Goal: Transaction & Acquisition: Purchase product/service

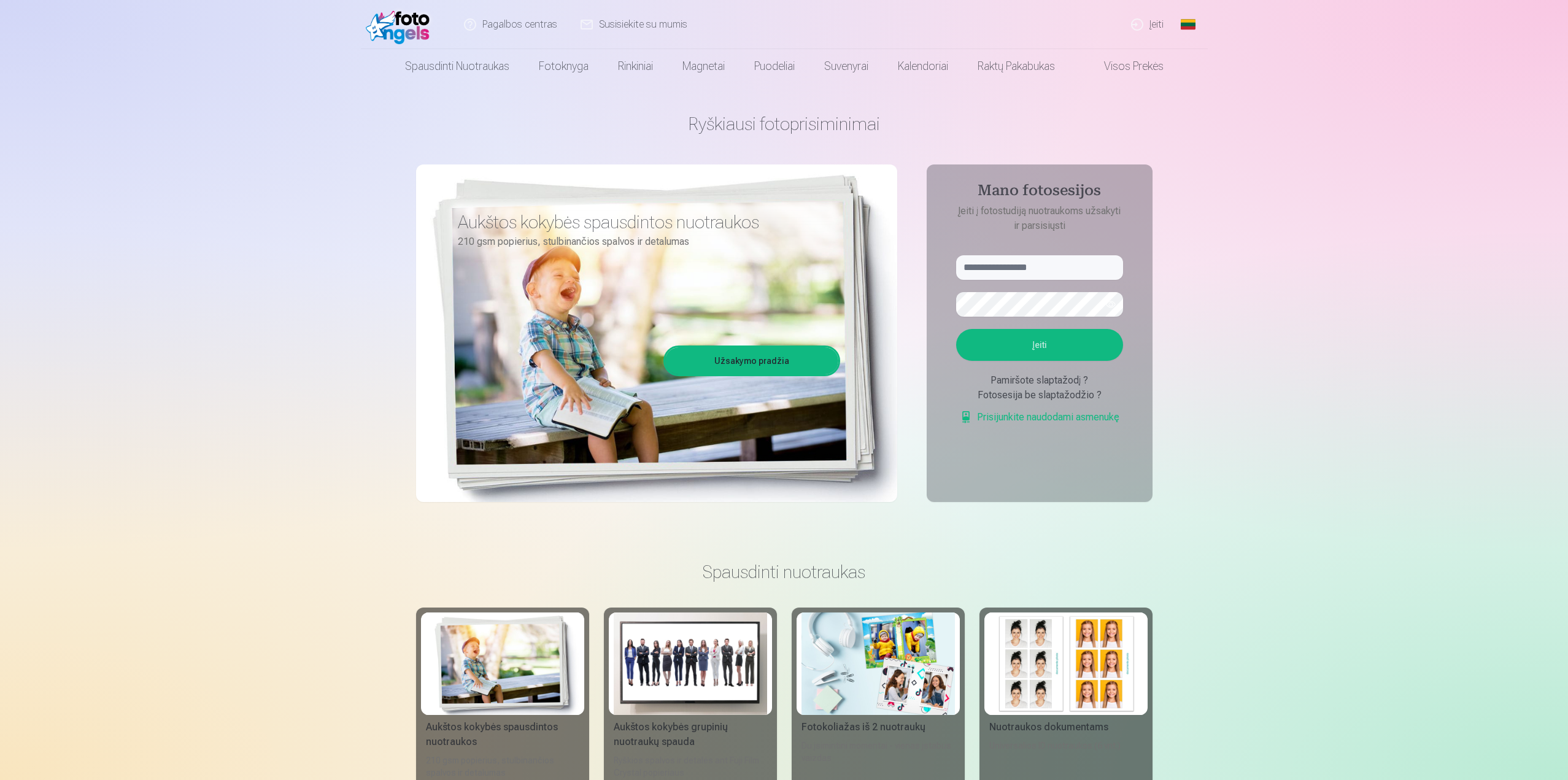
click at [1156, 23] on link "Įeiti" at bounding box center [1148, 25] width 56 height 49
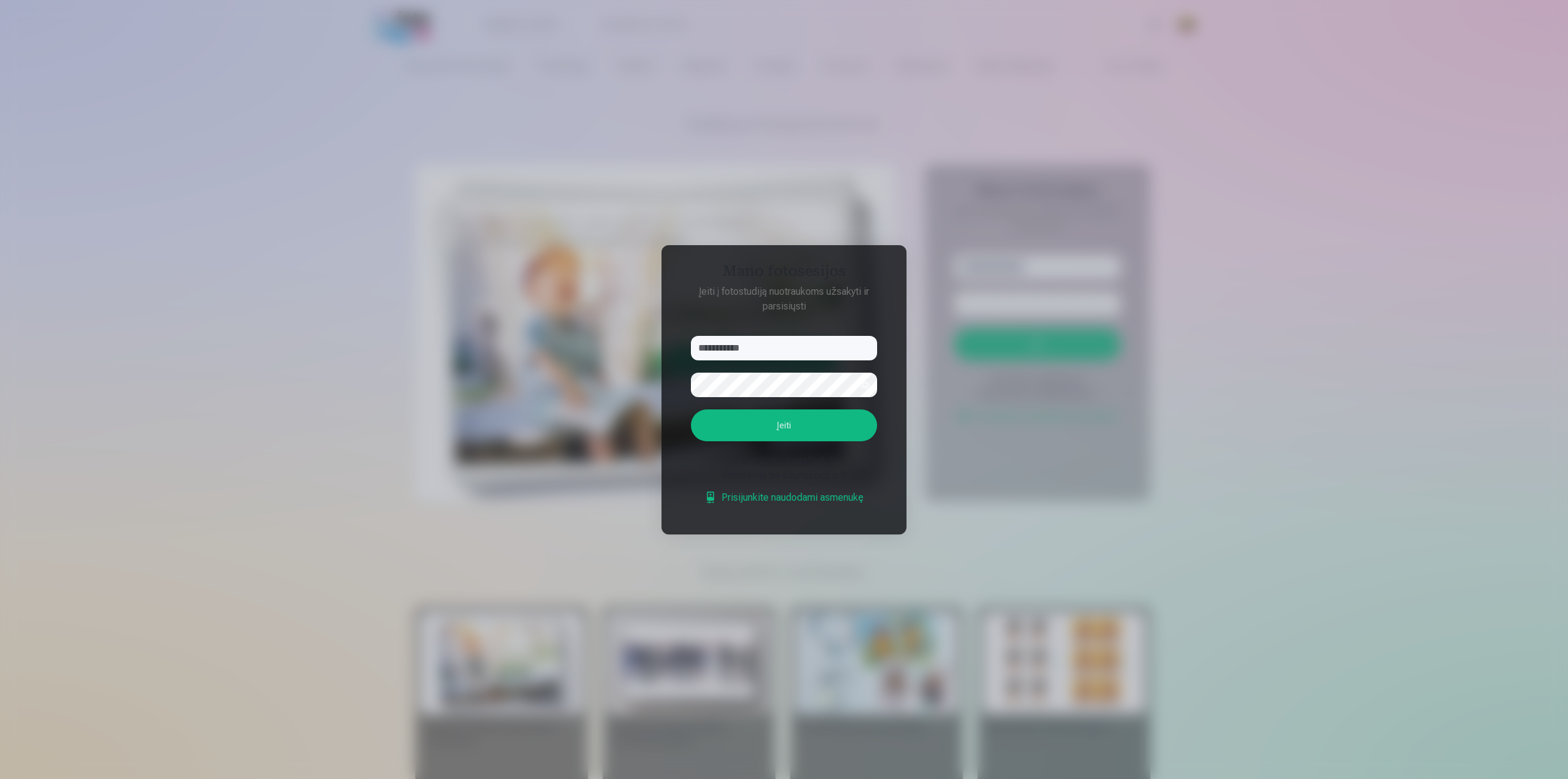
type input "**********"
click at [730, 425] on button "Įeiti" at bounding box center [784, 425] width 186 height 32
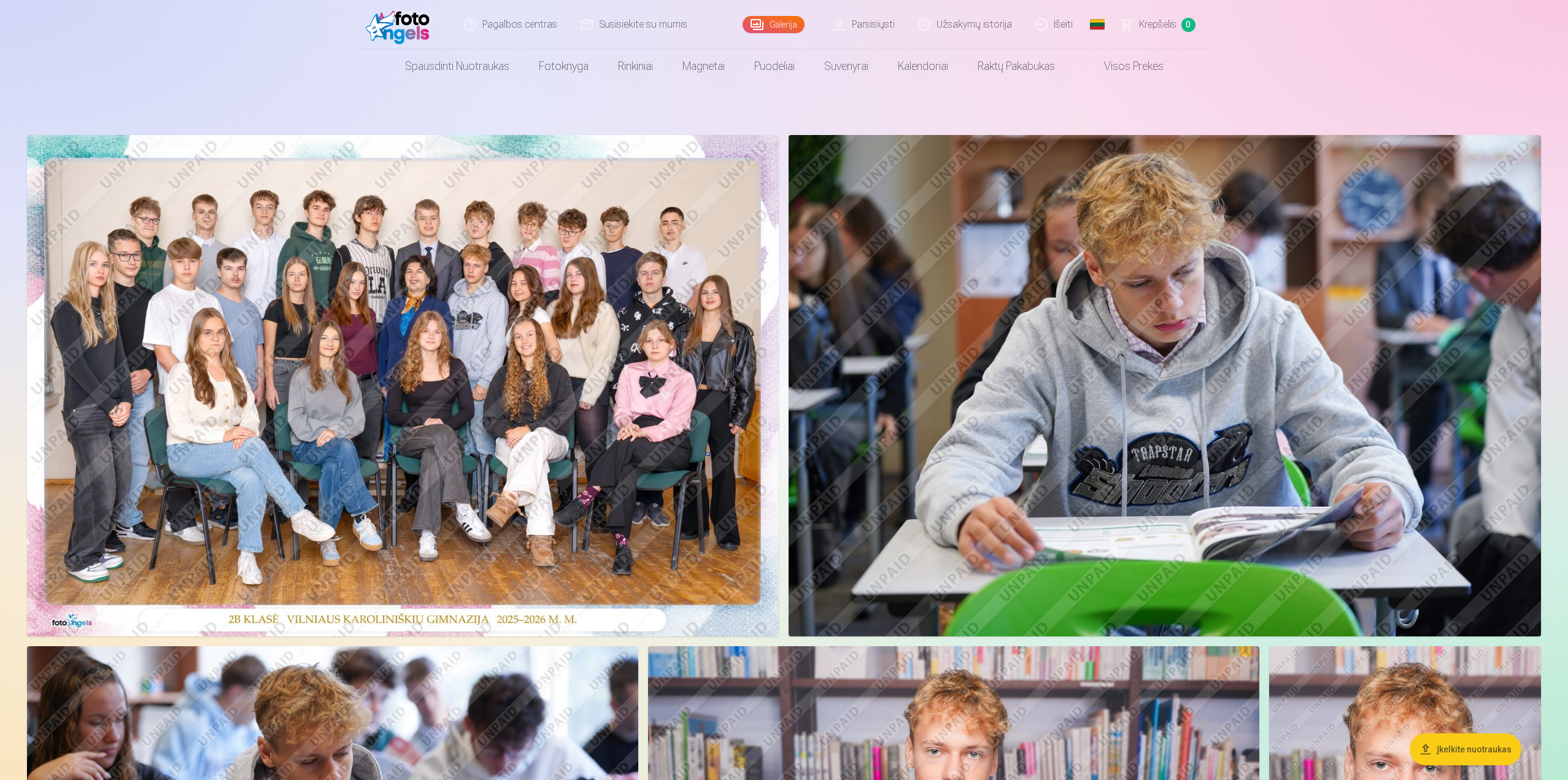
click at [212, 418] on img at bounding box center [403, 385] width 752 height 501
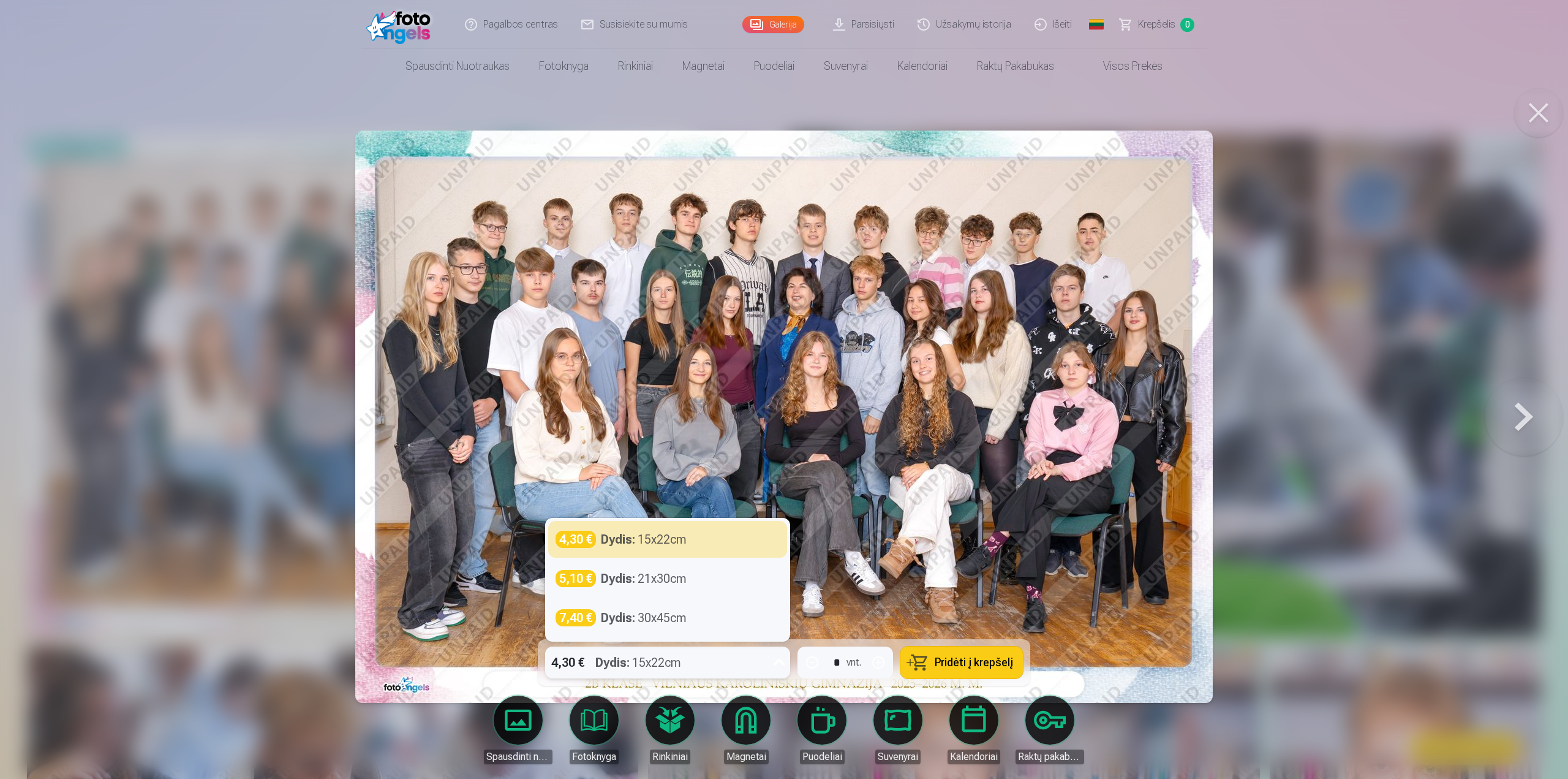
click at [778, 660] on icon at bounding box center [779, 663] width 20 height 20
click at [668, 577] on div "Dydis : 21x30cm" at bounding box center [644, 578] width 85 height 17
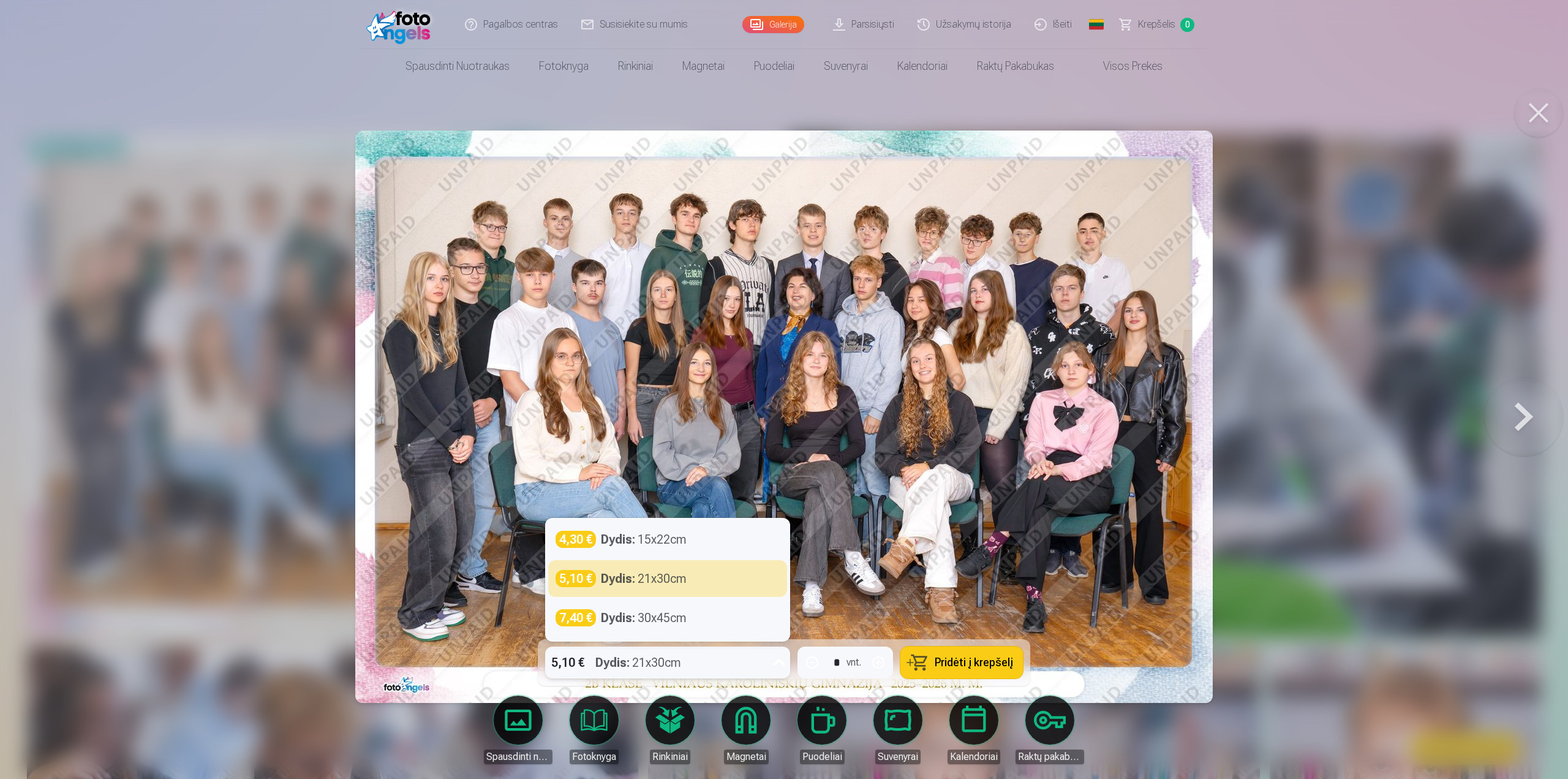
click at [780, 660] on icon at bounding box center [779, 663] width 20 height 20
click at [683, 538] on div "Dydis : 15x22cm" at bounding box center [644, 539] width 85 height 17
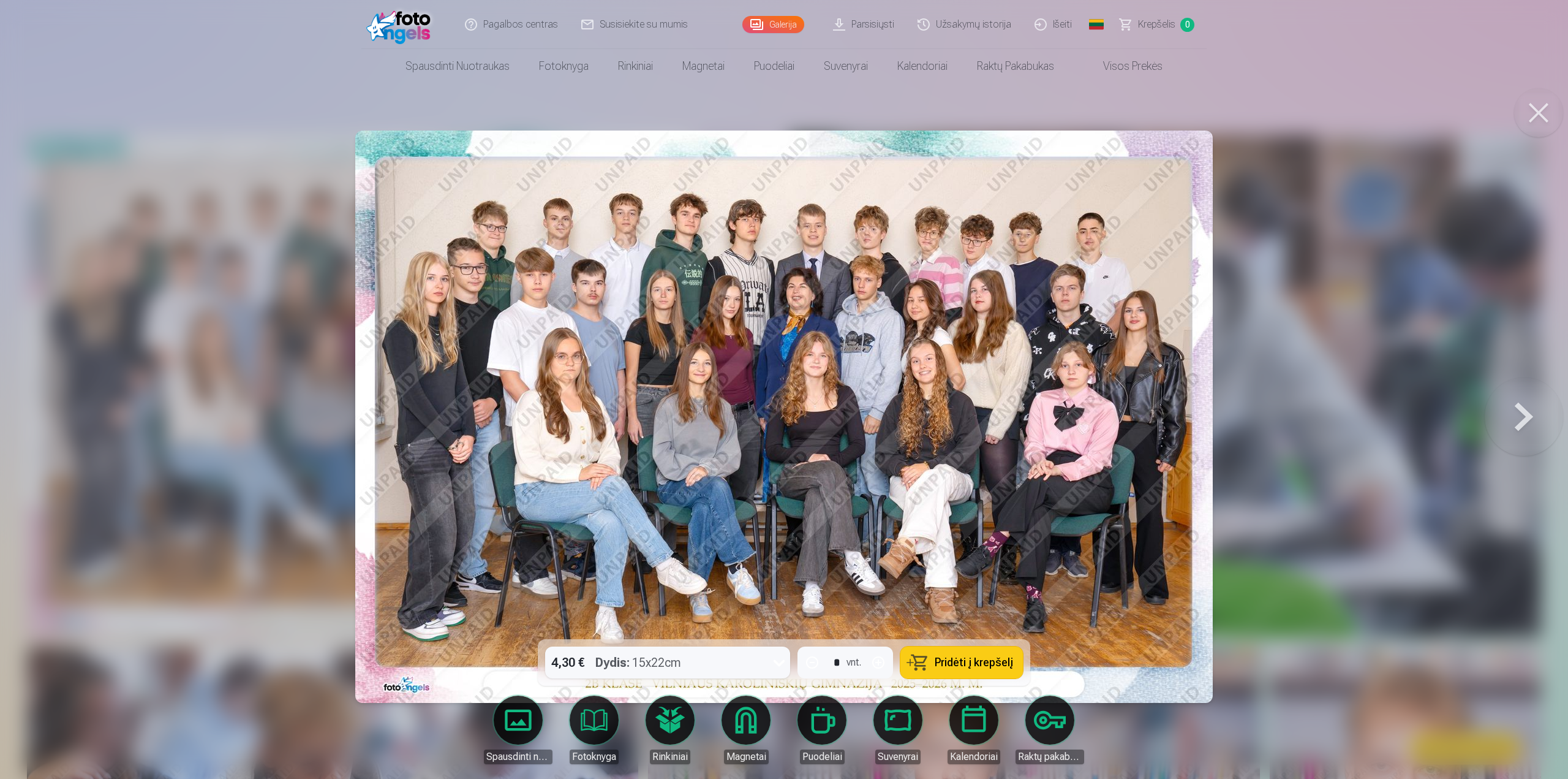
click at [980, 653] on button "Pridėti į krepšelį" at bounding box center [961, 662] width 123 height 32
click at [1523, 413] on button at bounding box center [1523, 416] width 78 height 421
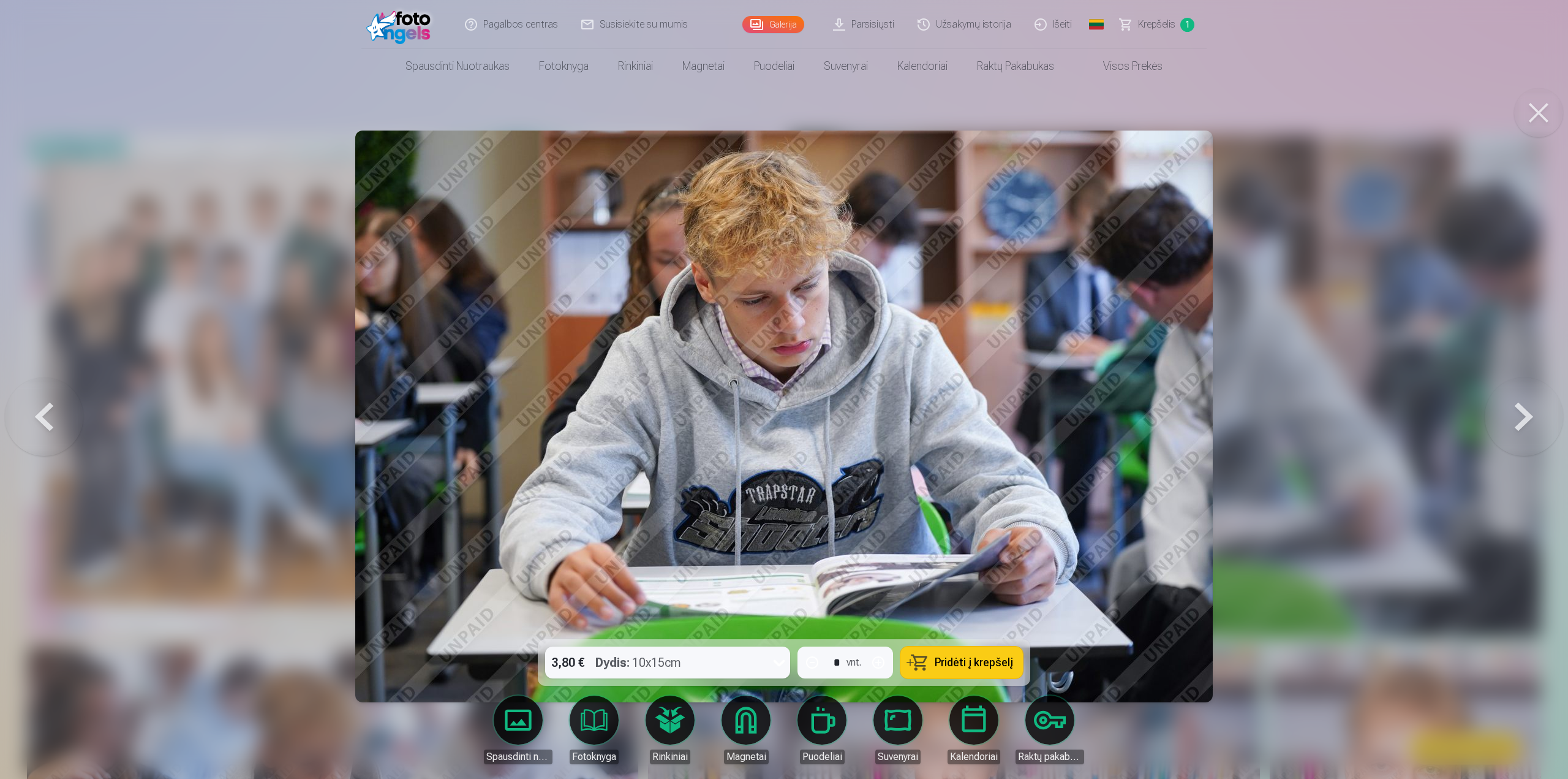
click at [1523, 413] on button at bounding box center [1523, 416] width 78 height 421
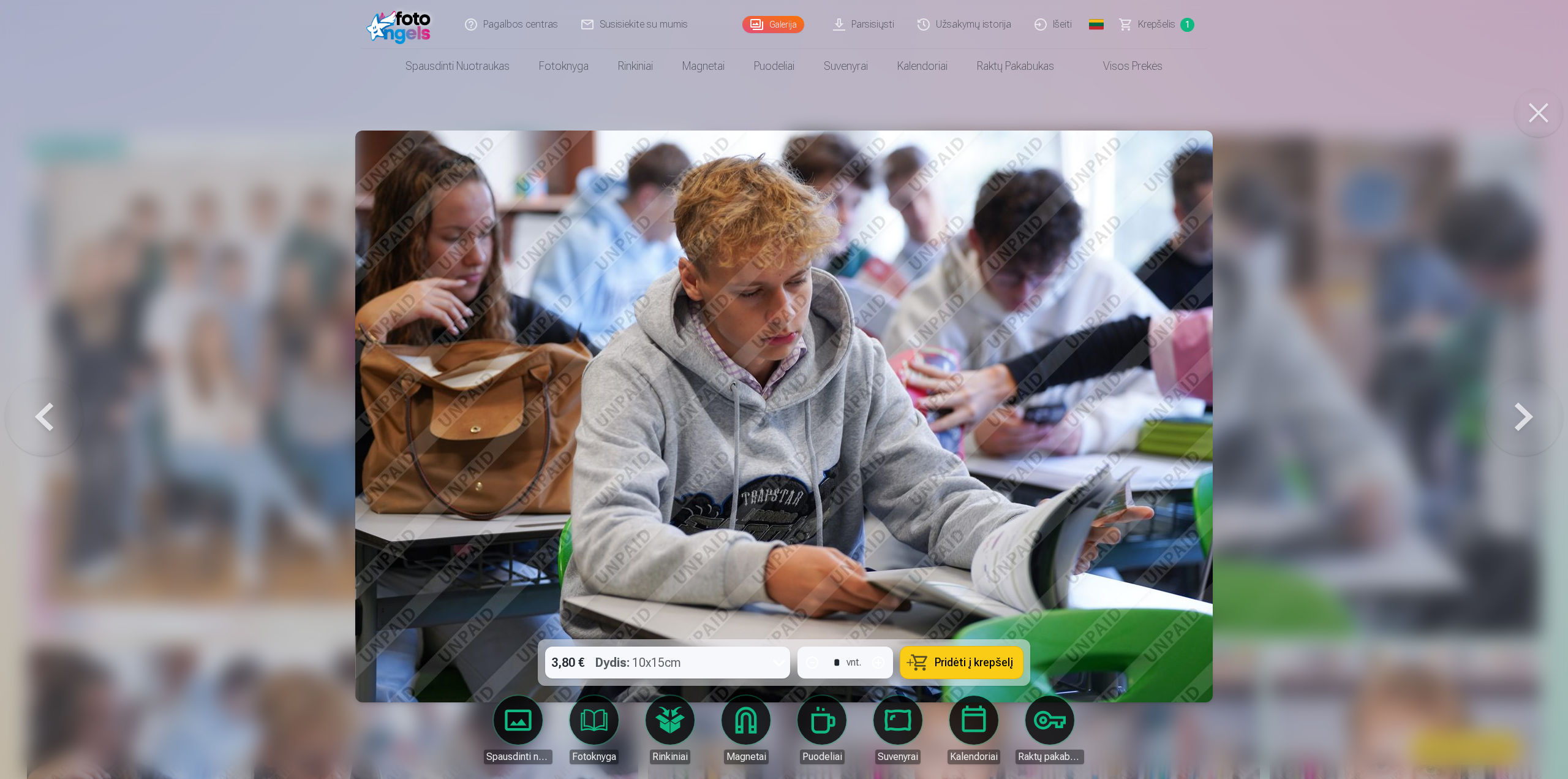
click at [1523, 413] on button at bounding box center [1523, 416] width 78 height 421
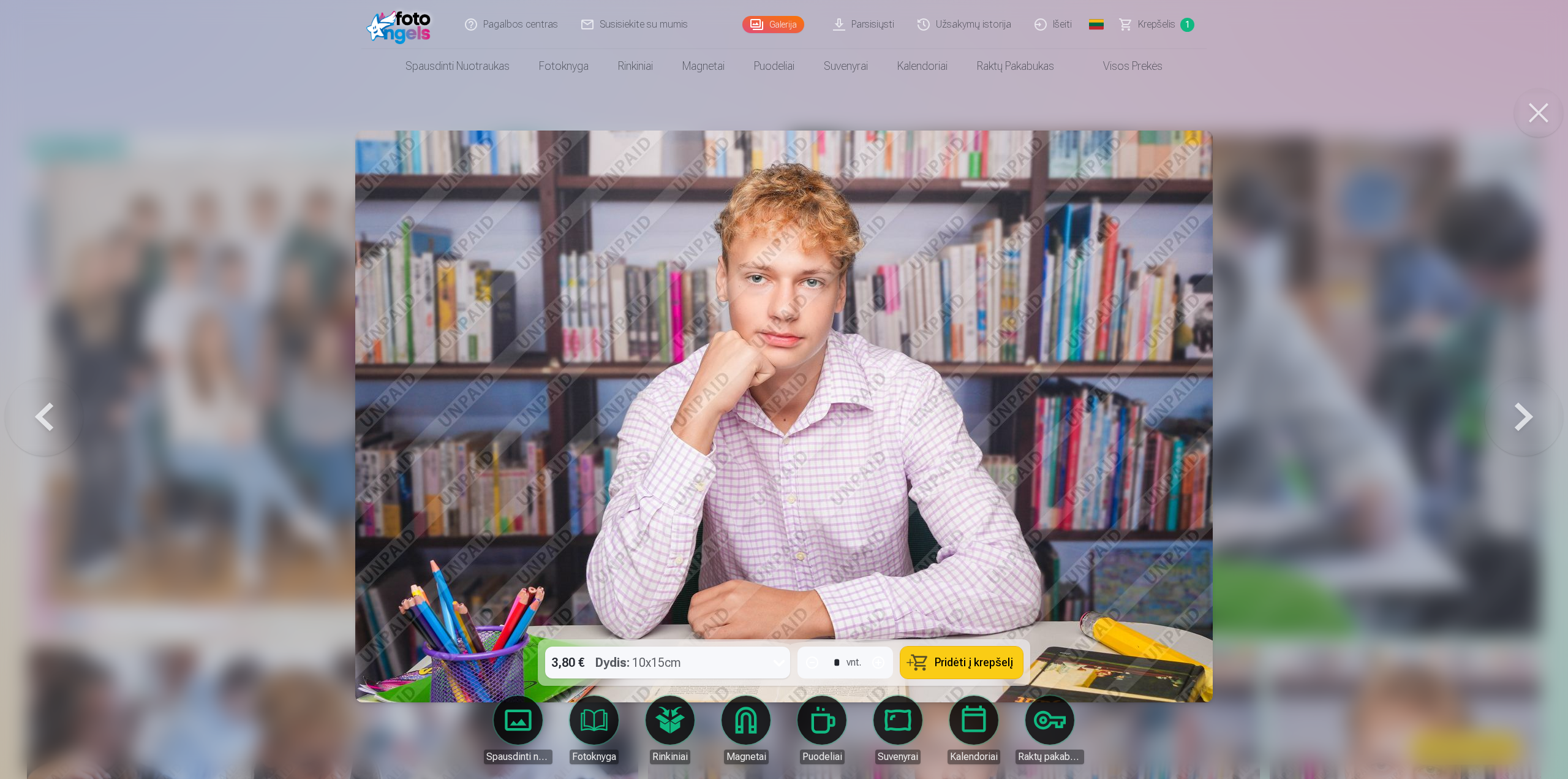
click at [1523, 413] on button at bounding box center [1523, 416] width 78 height 421
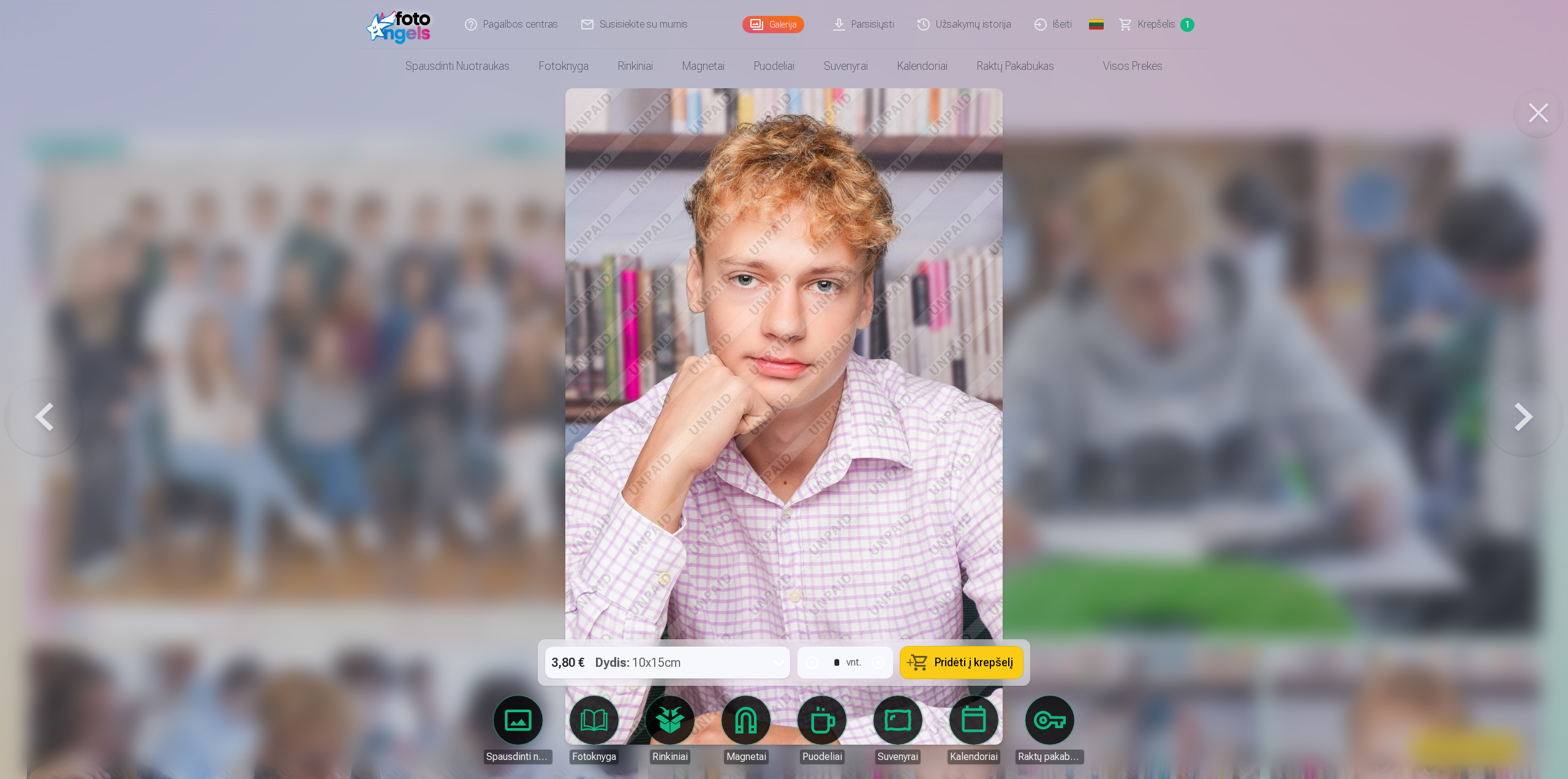
click at [1523, 413] on button at bounding box center [1523, 416] width 78 height 421
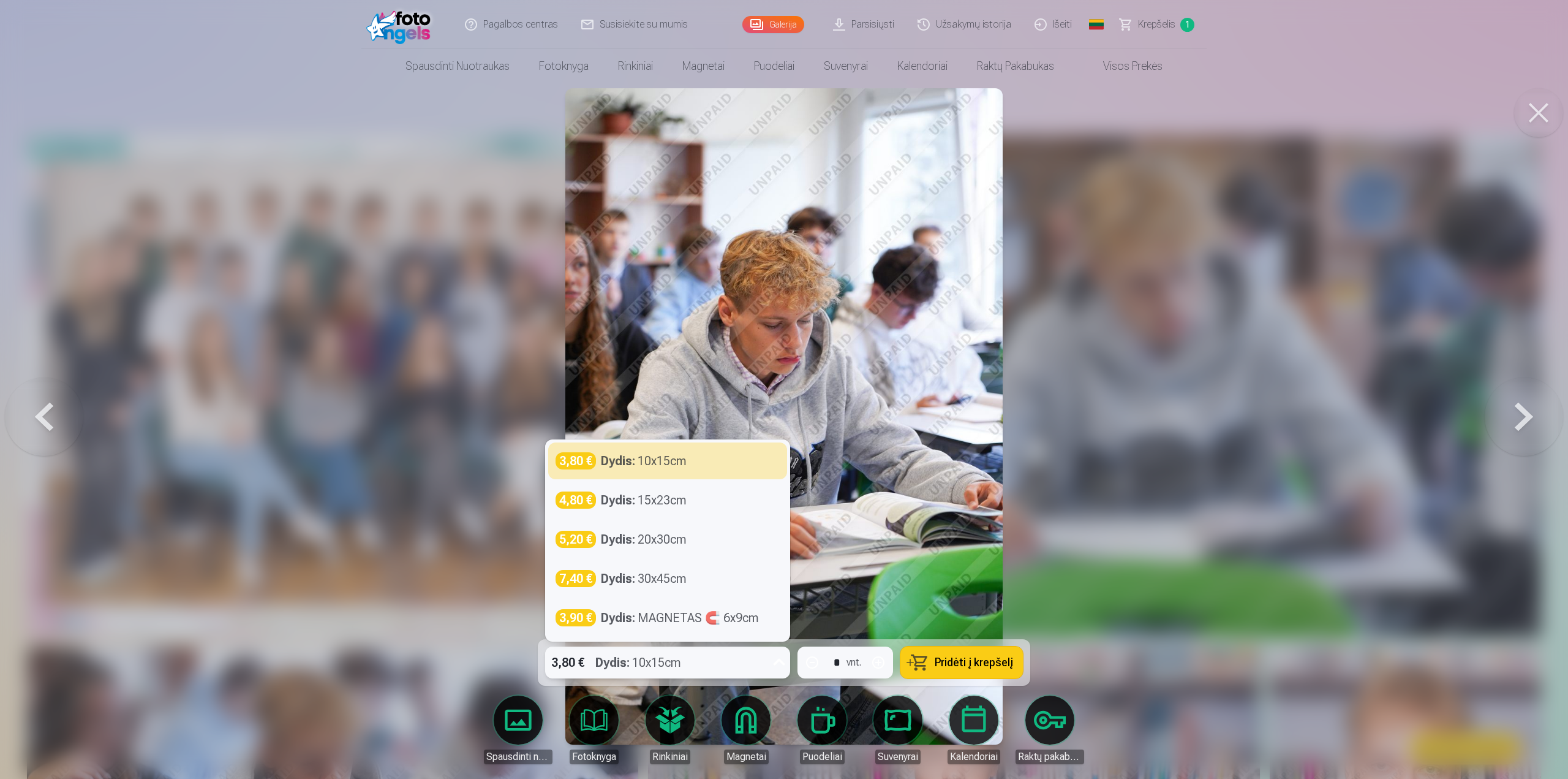
click at [778, 663] on icon at bounding box center [779, 663] width 20 height 20
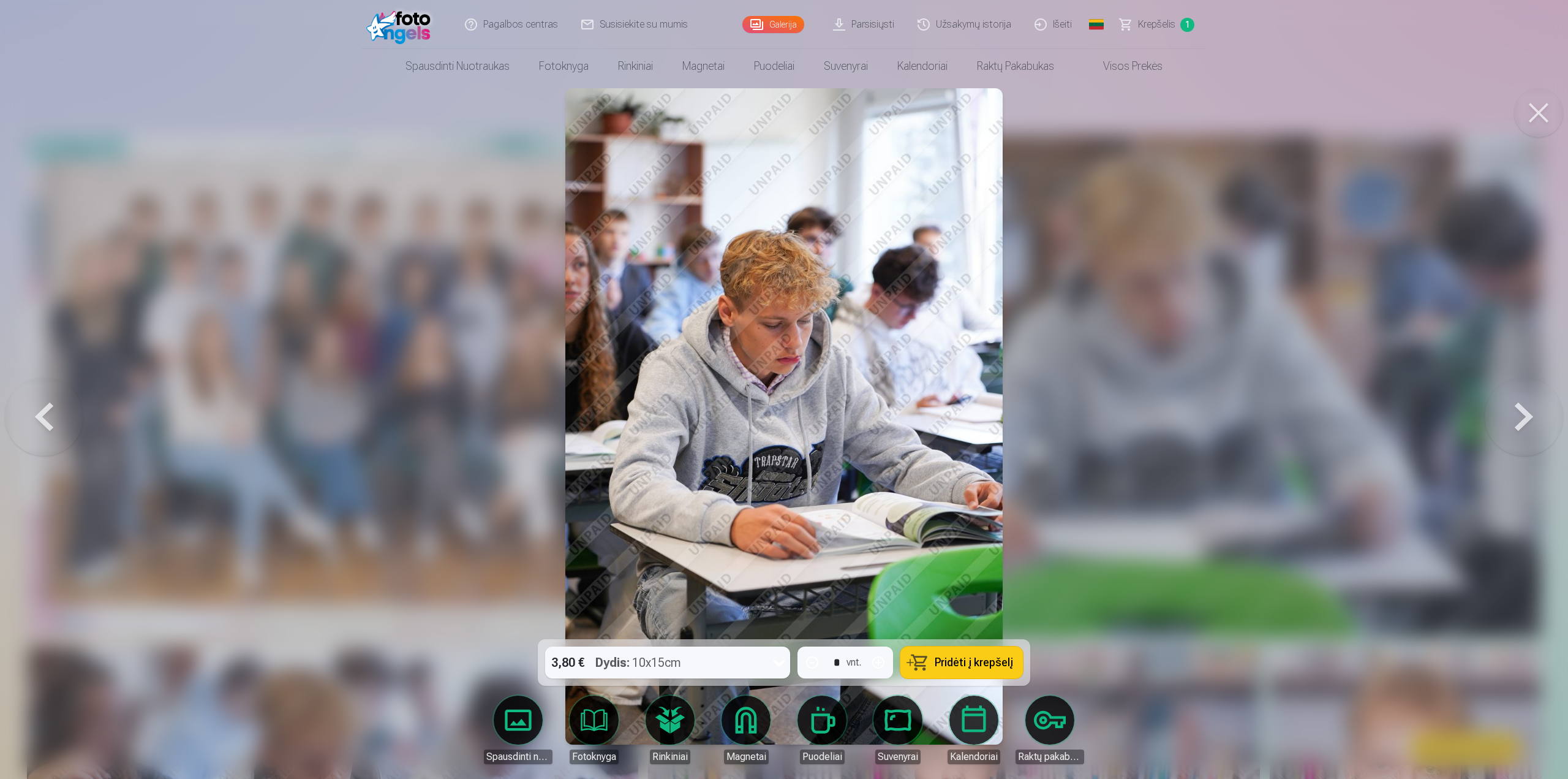
click at [1164, 470] on div at bounding box center [784, 390] width 1568 height 779
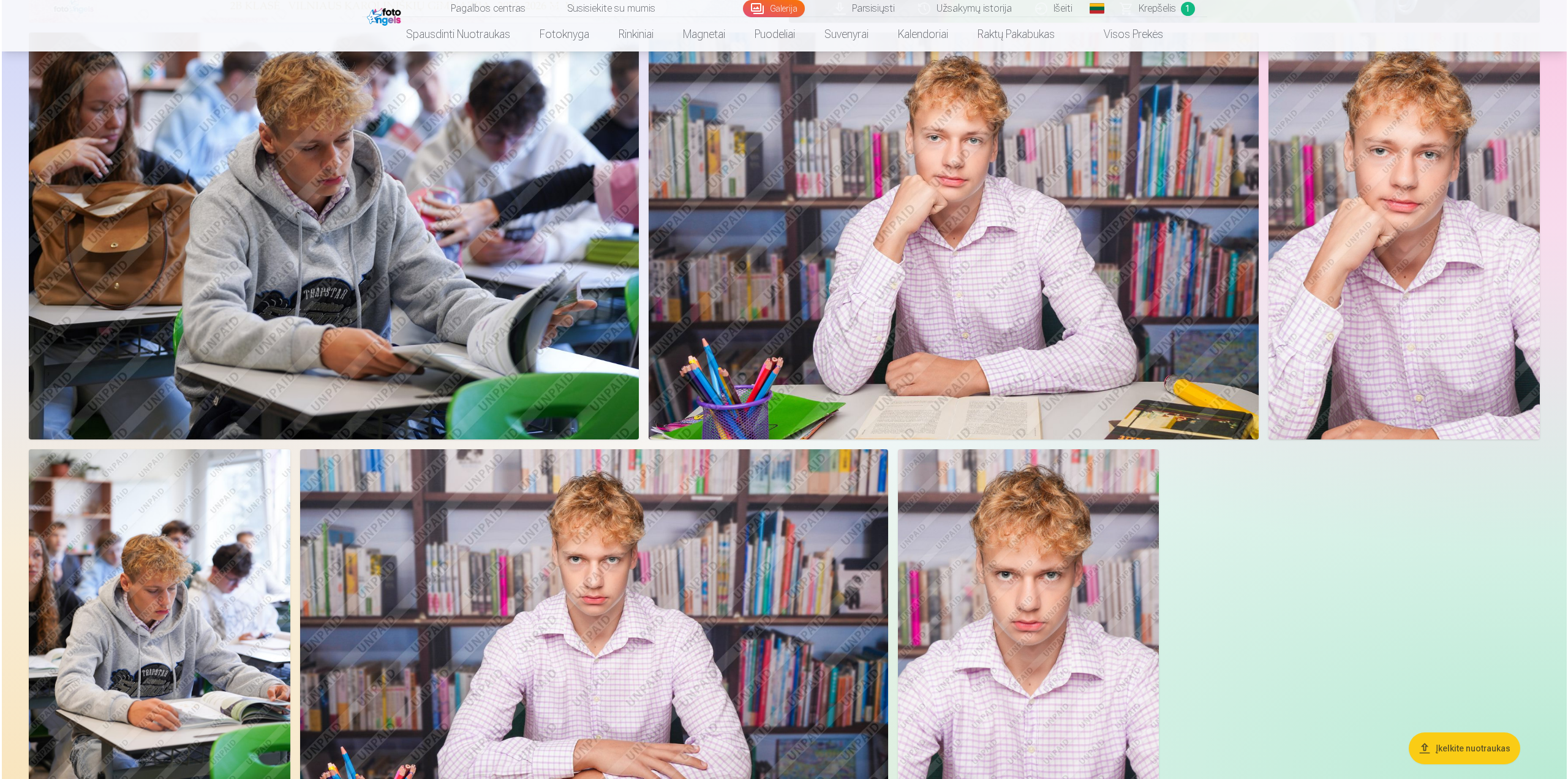
scroll to position [551, 0]
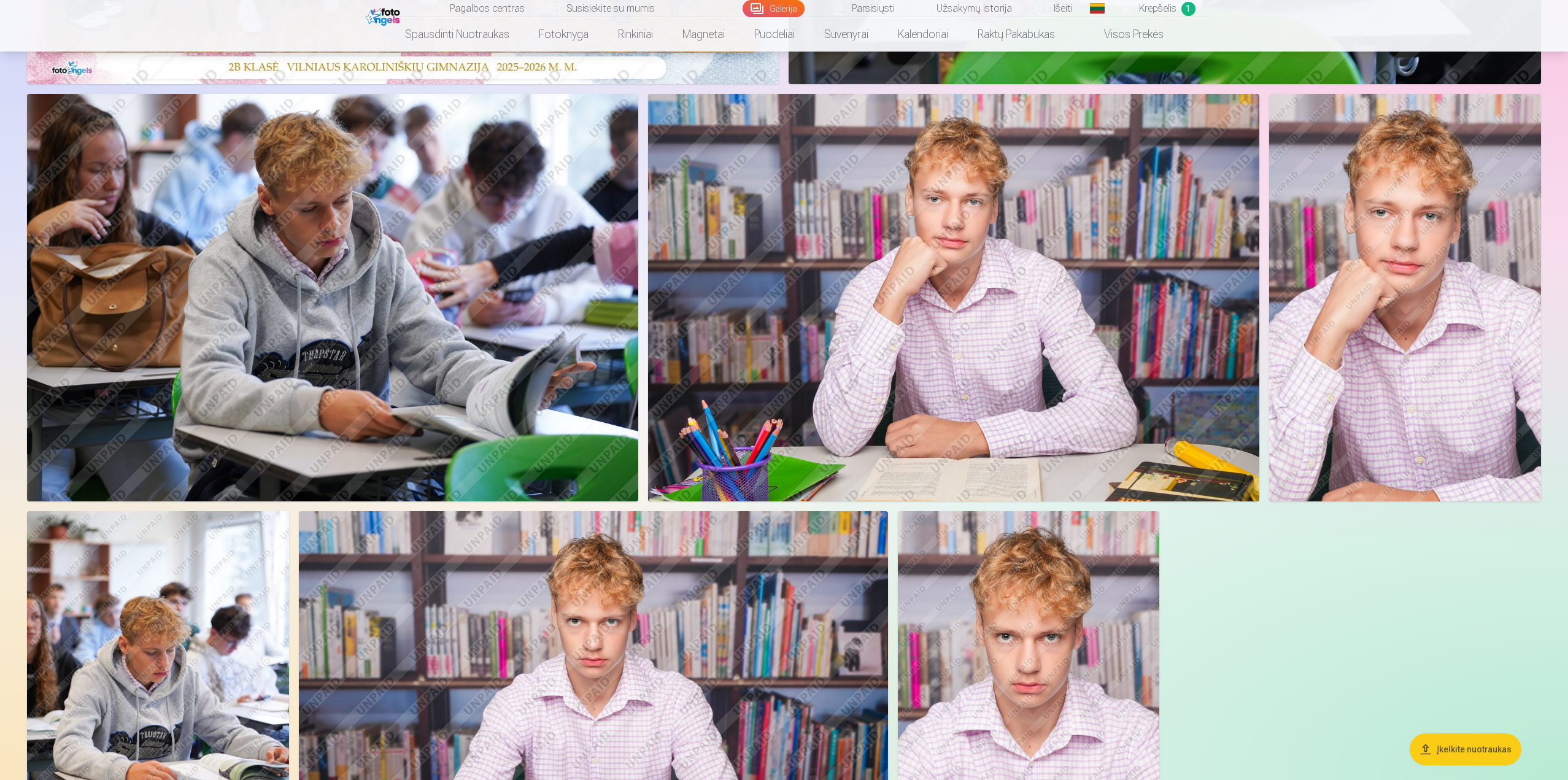
click at [1402, 339] on img at bounding box center [1406, 297] width 272 height 407
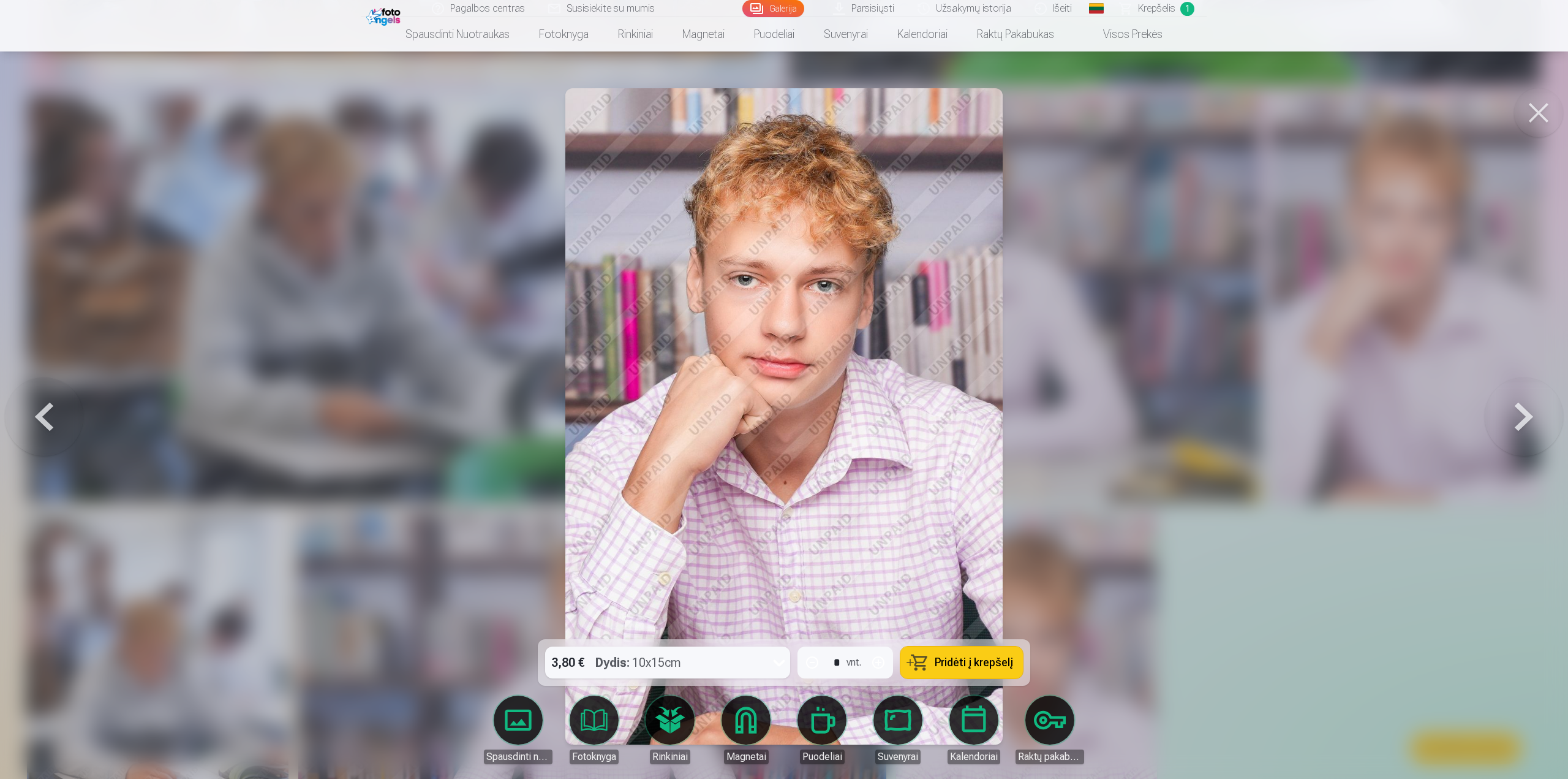
click at [31, 410] on button at bounding box center [44, 416] width 78 height 421
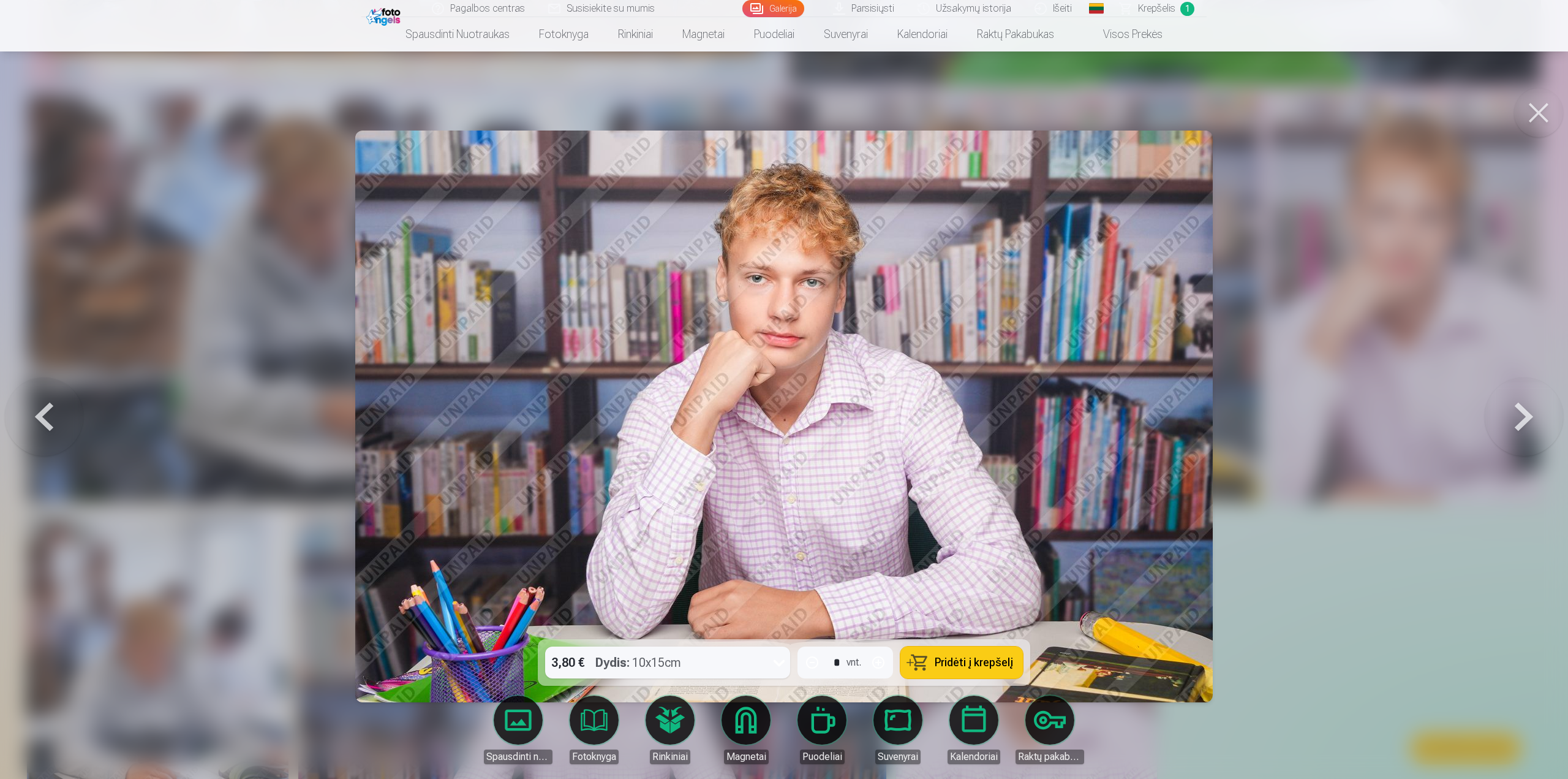
click at [1518, 412] on button at bounding box center [1523, 416] width 78 height 421
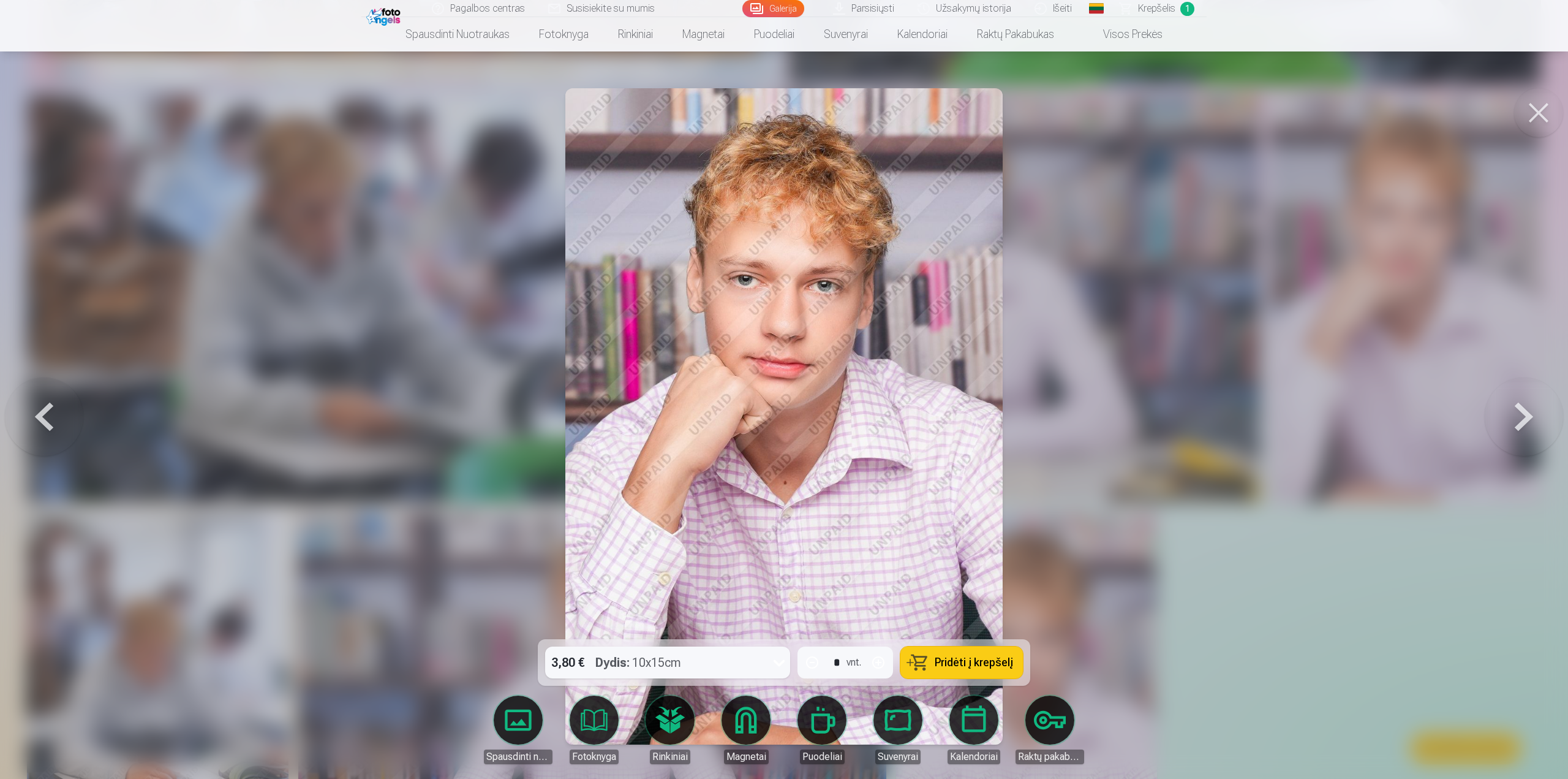
click at [40, 390] on button at bounding box center [44, 416] width 78 height 421
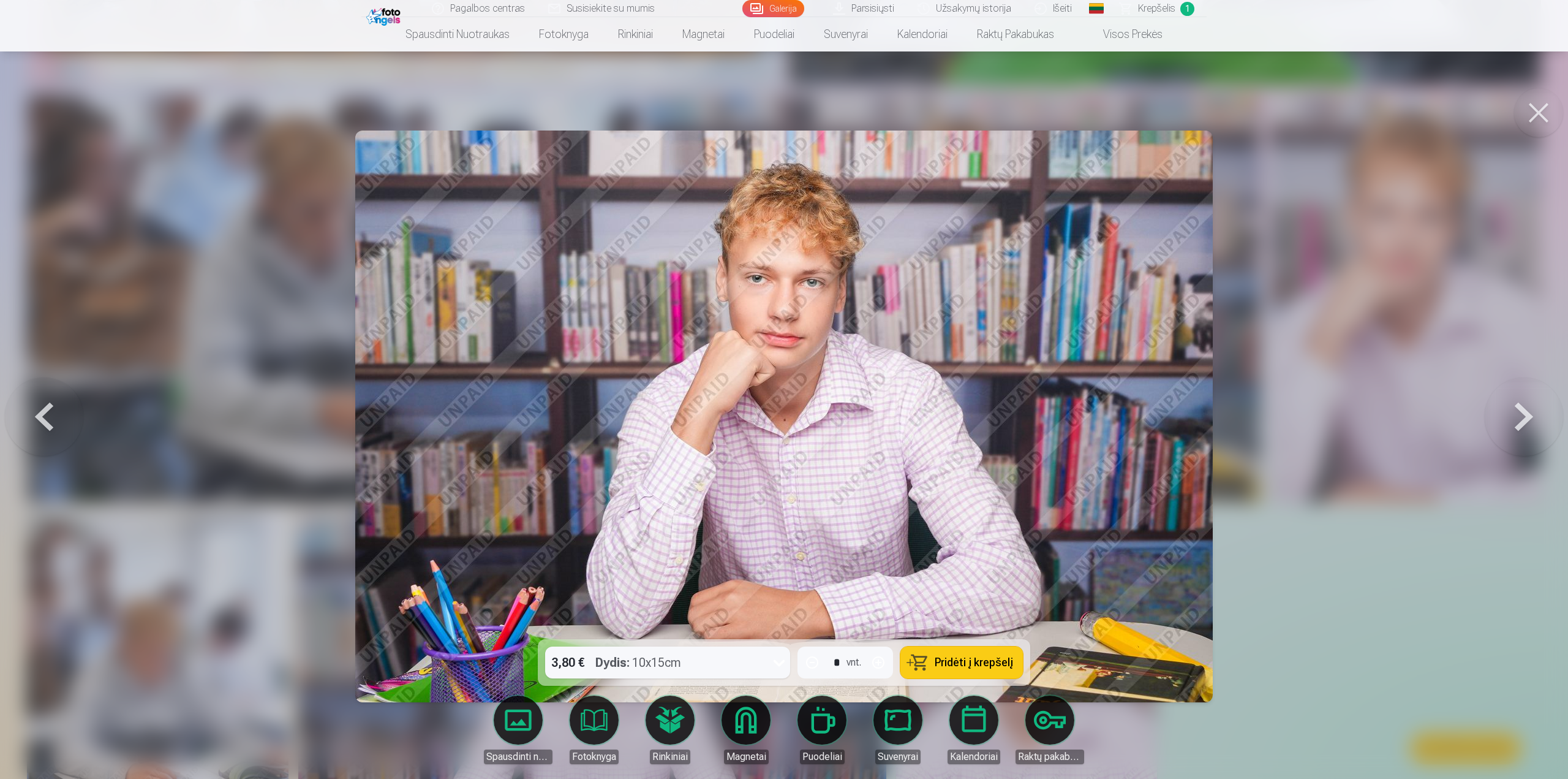
click at [1520, 412] on button at bounding box center [1523, 416] width 78 height 421
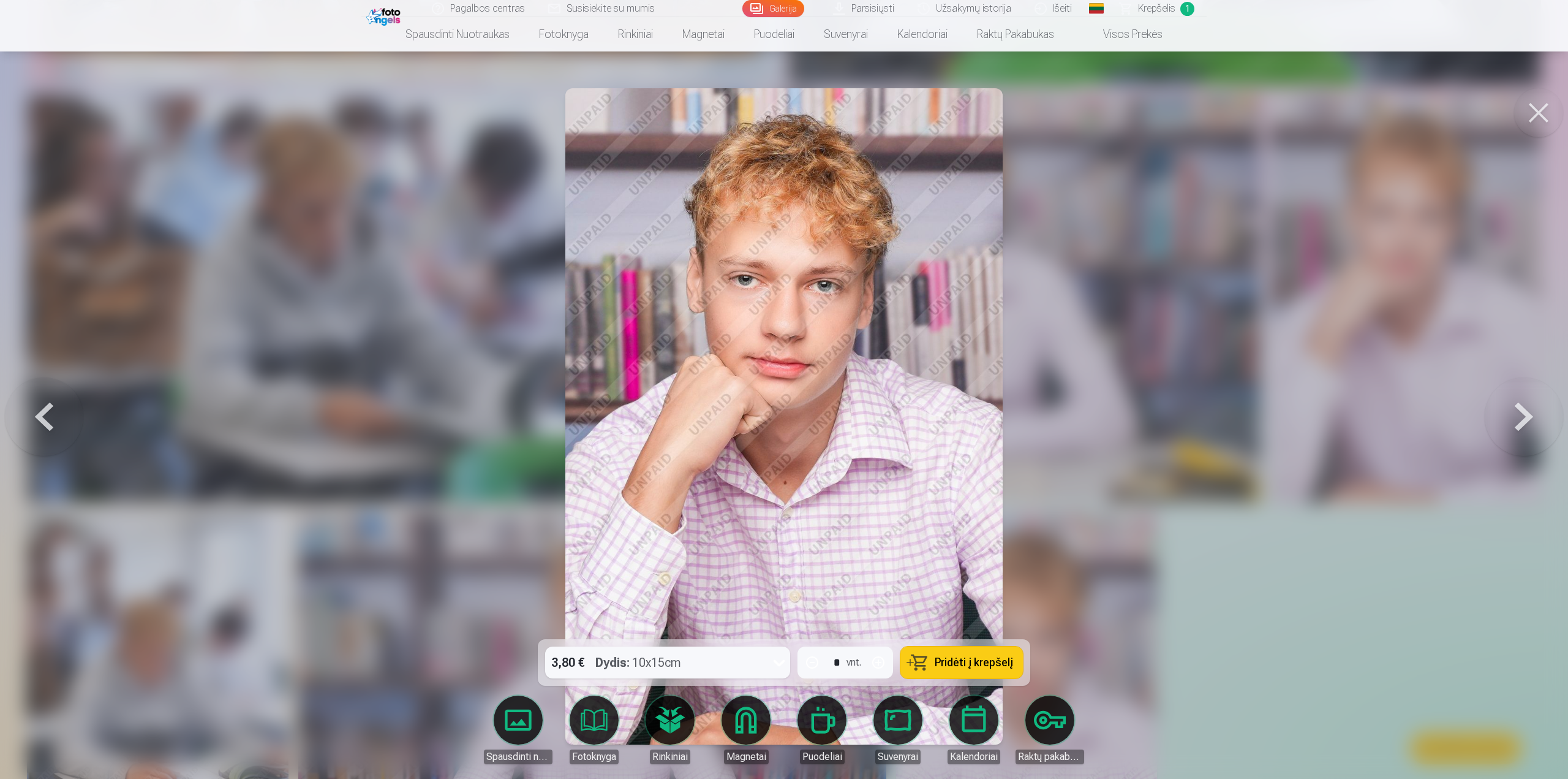
click at [960, 448] on img at bounding box center [784, 416] width 437 height 656
click at [38, 410] on button at bounding box center [44, 416] width 78 height 421
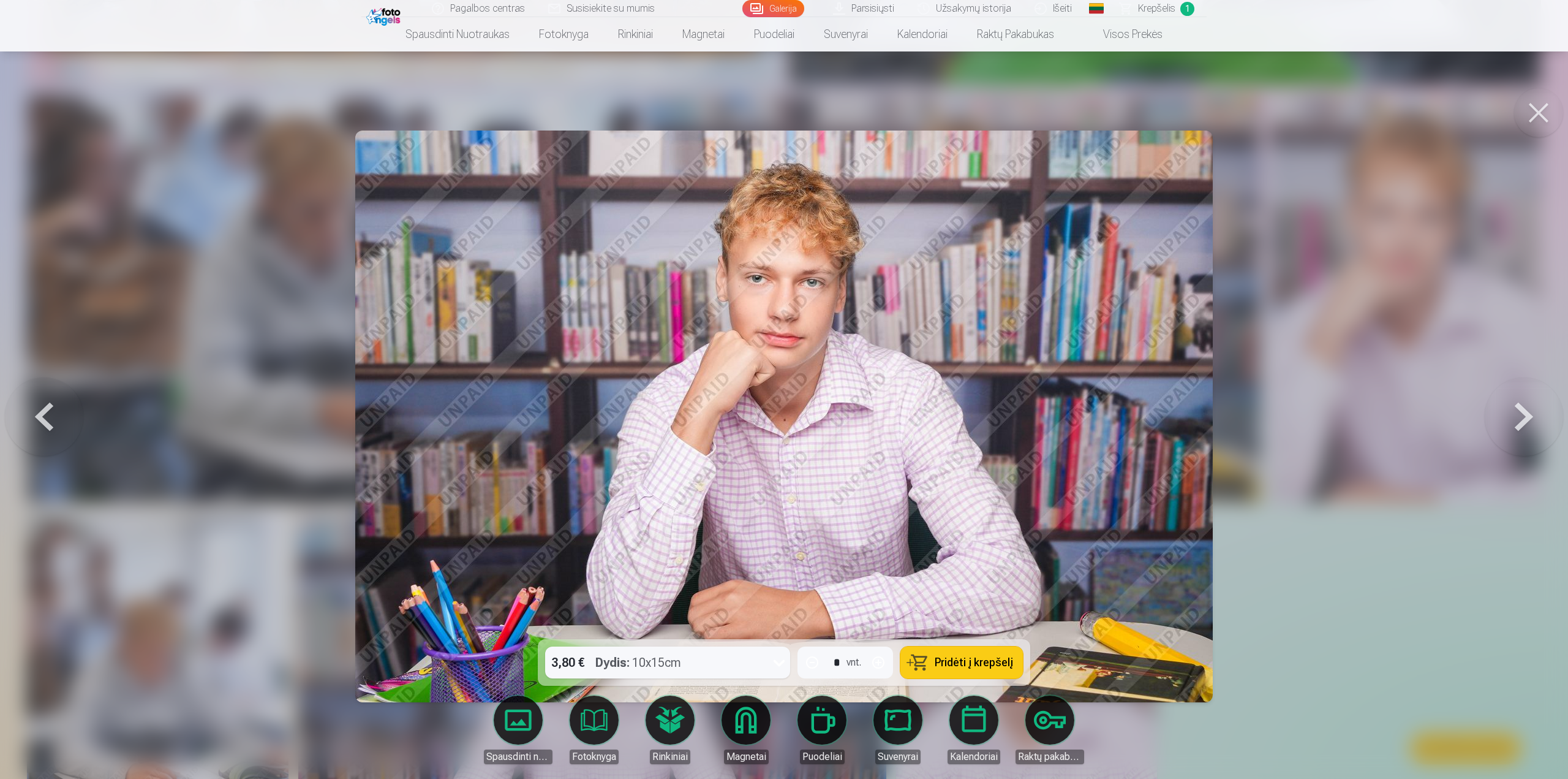
click at [1520, 410] on button at bounding box center [1523, 416] width 78 height 421
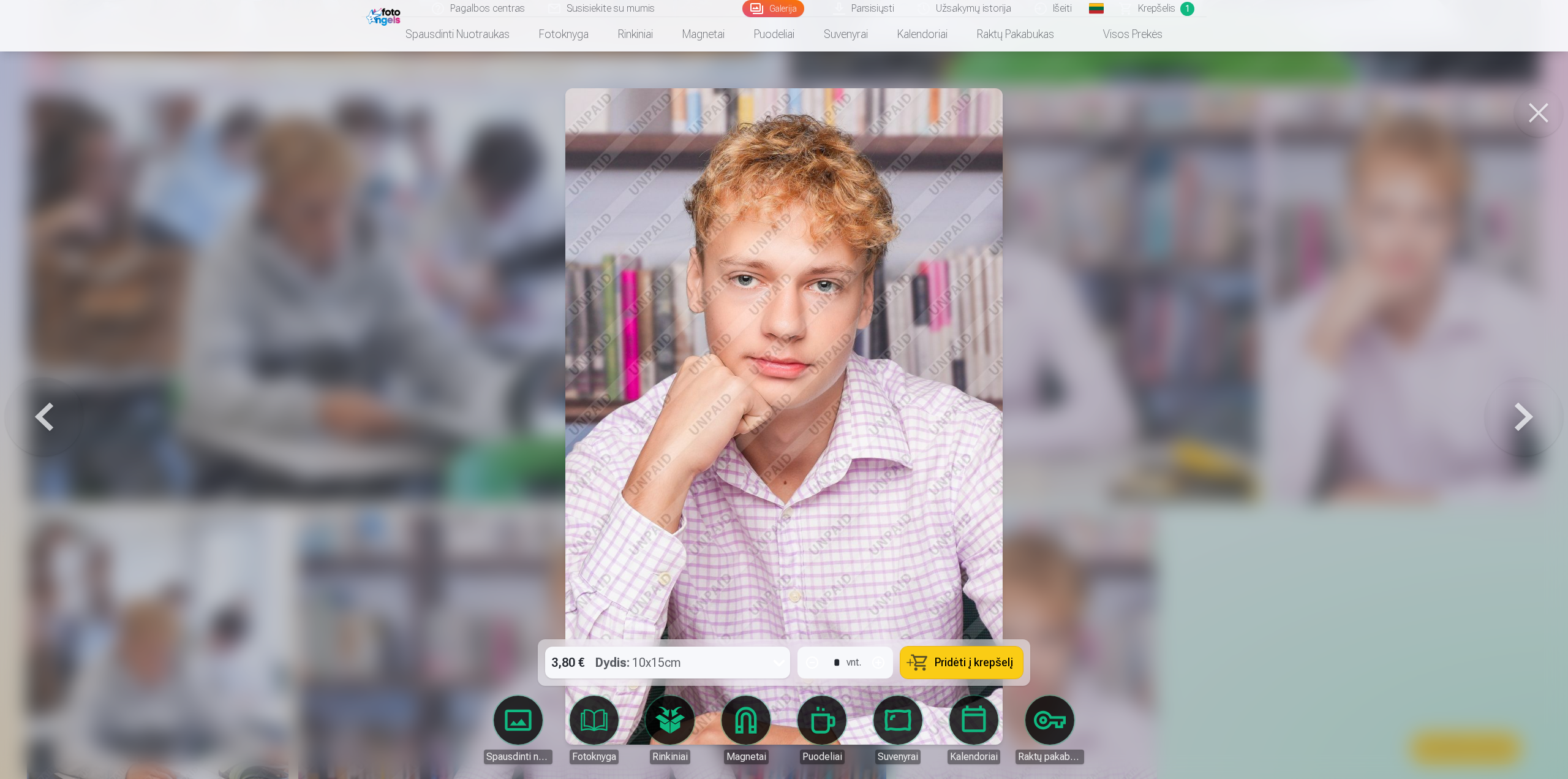
click at [44, 410] on button at bounding box center [44, 416] width 78 height 421
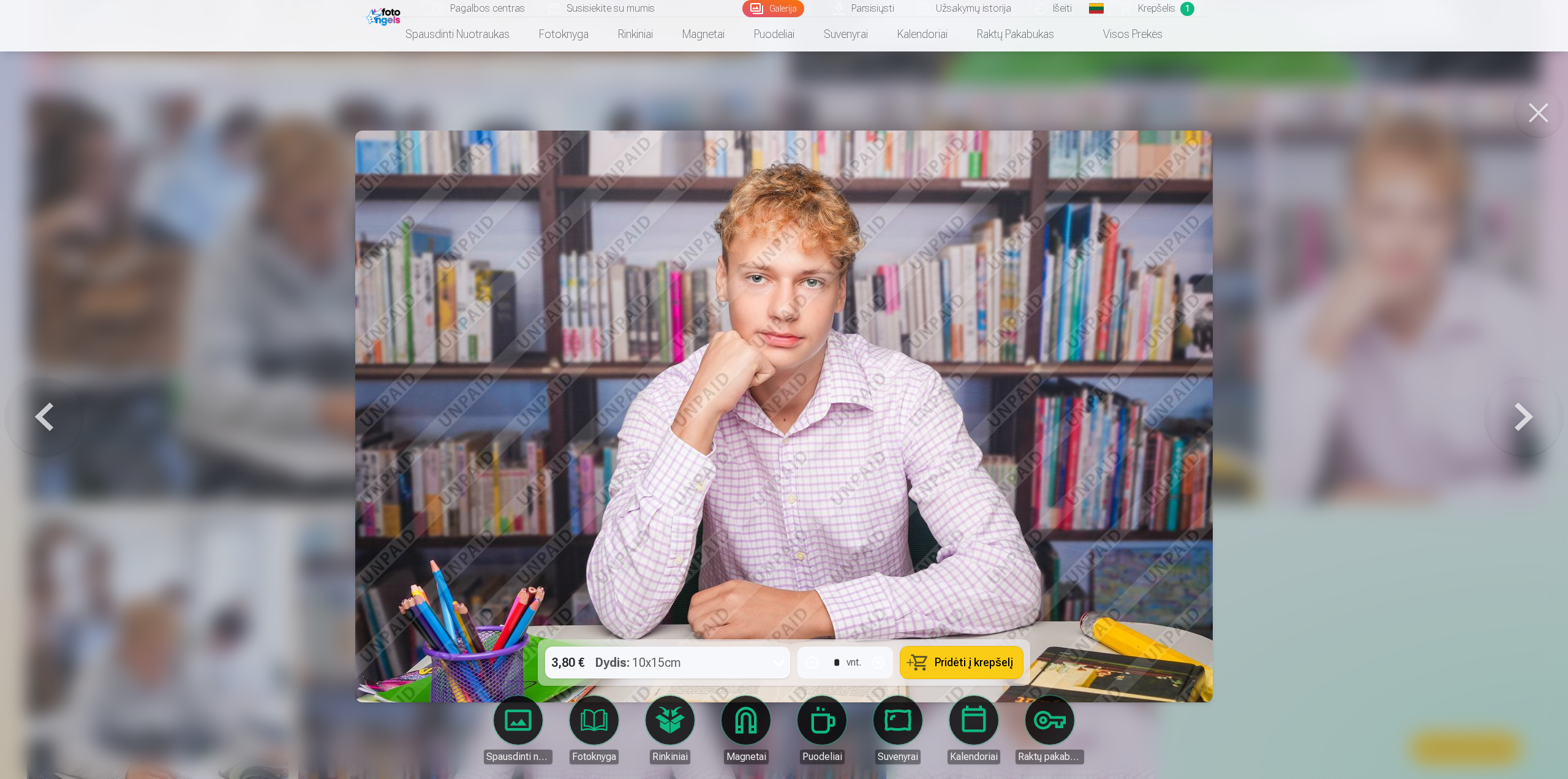
click at [1525, 412] on button at bounding box center [1523, 416] width 78 height 421
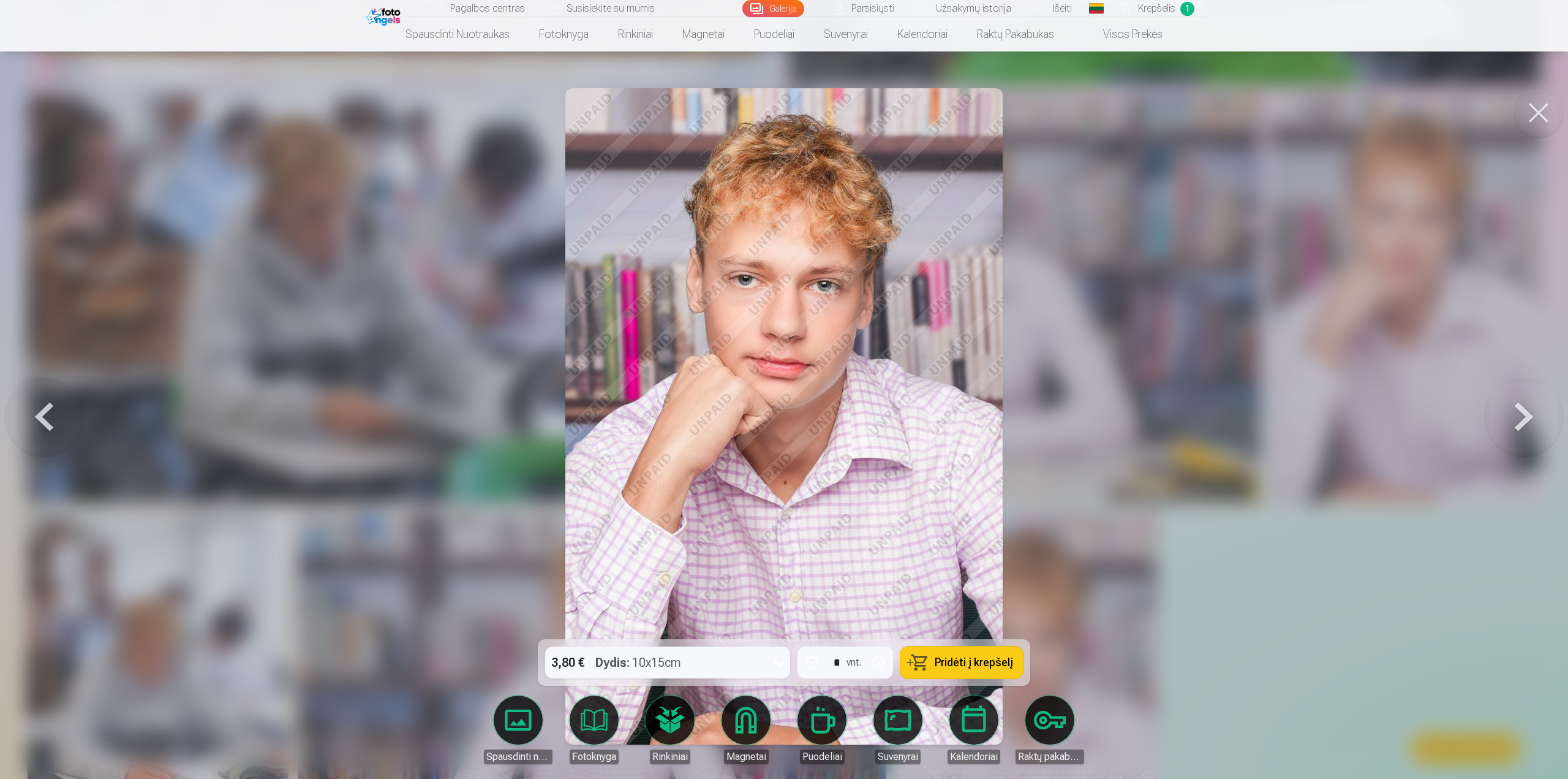
click at [33, 414] on button at bounding box center [44, 416] width 78 height 421
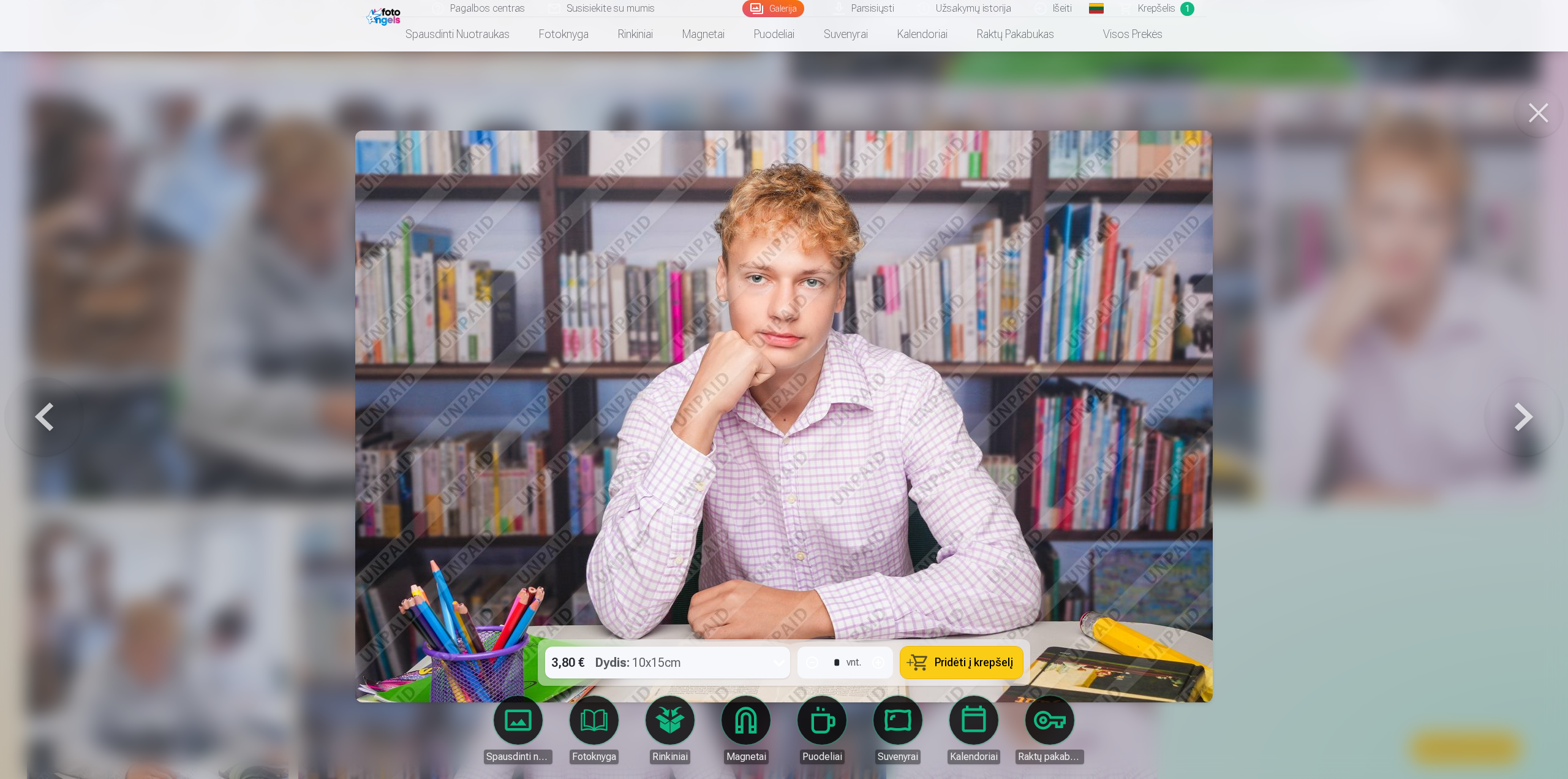
click at [986, 658] on span "Pridėti į krepšelį" at bounding box center [974, 663] width 78 height 11
click at [1164, 6] on span "Krepšelis" at bounding box center [1156, 8] width 37 height 15
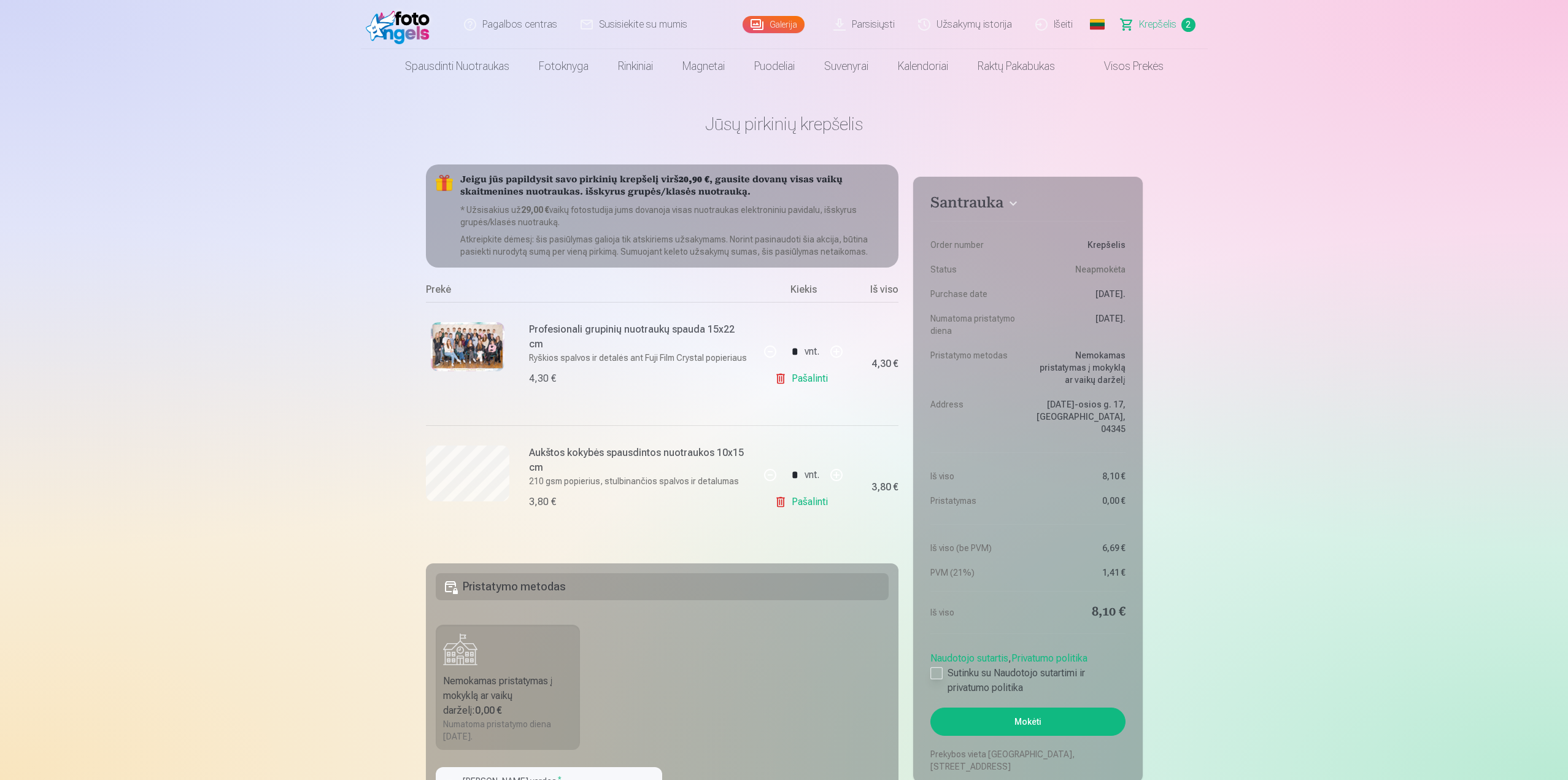
click at [936, 667] on div at bounding box center [936, 672] width 12 height 12
click at [1019, 707] on button "Mokėti" at bounding box center [1027, 721] width 194 height 28
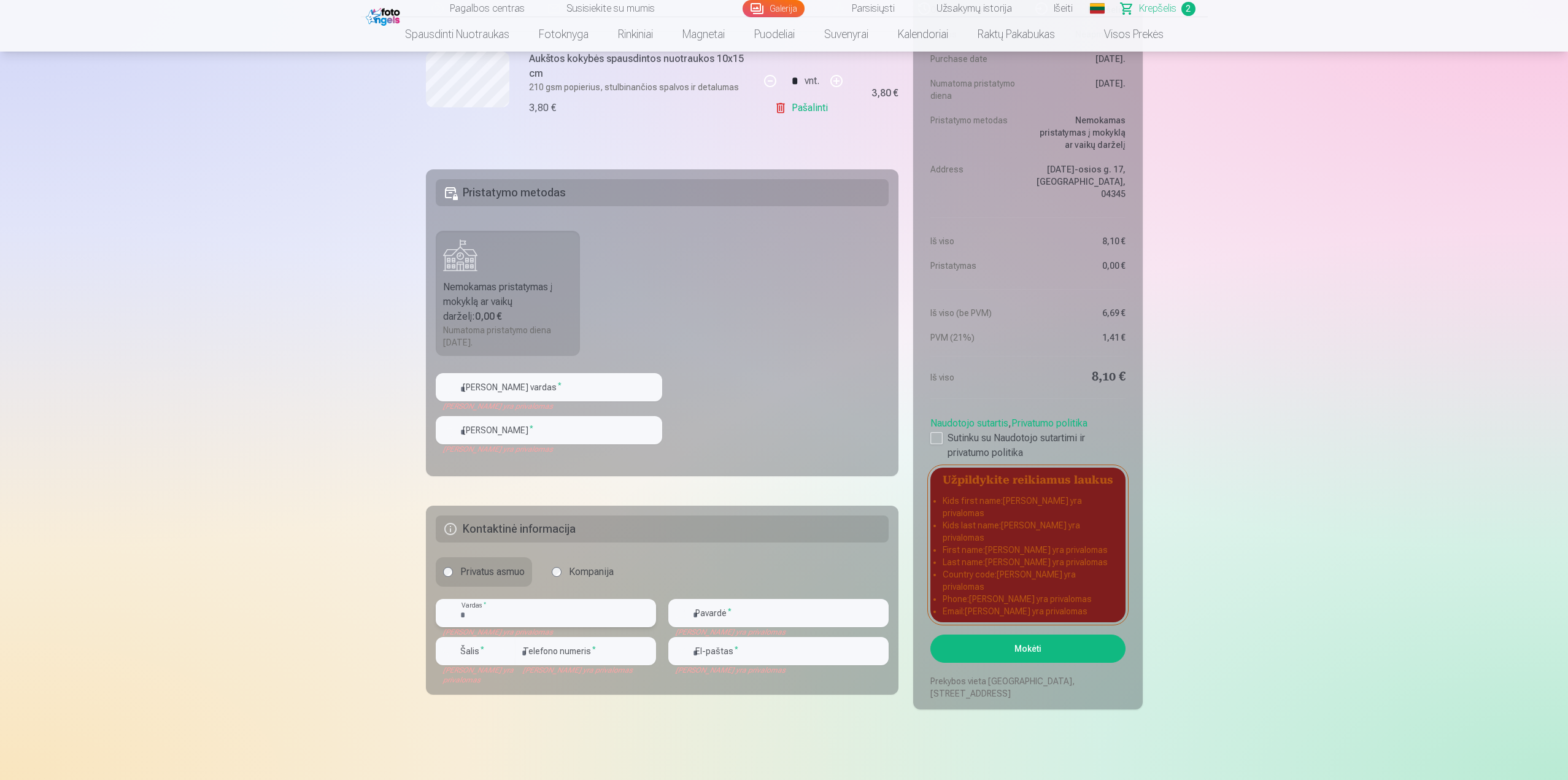
scroll to position [372, 0]
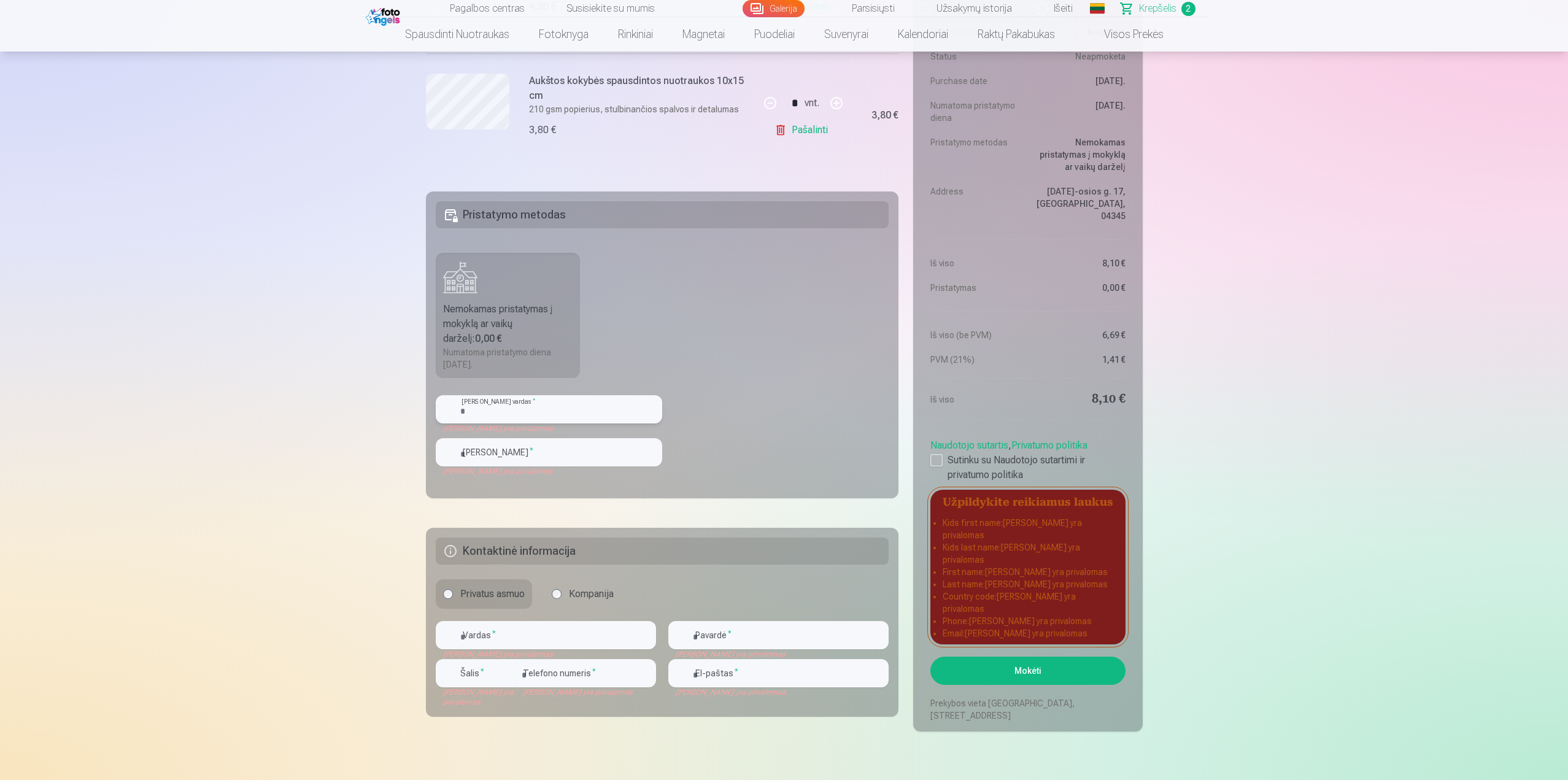
click at [509, 407] on input "text" at bounding box center [549, 409] width 226 height 28
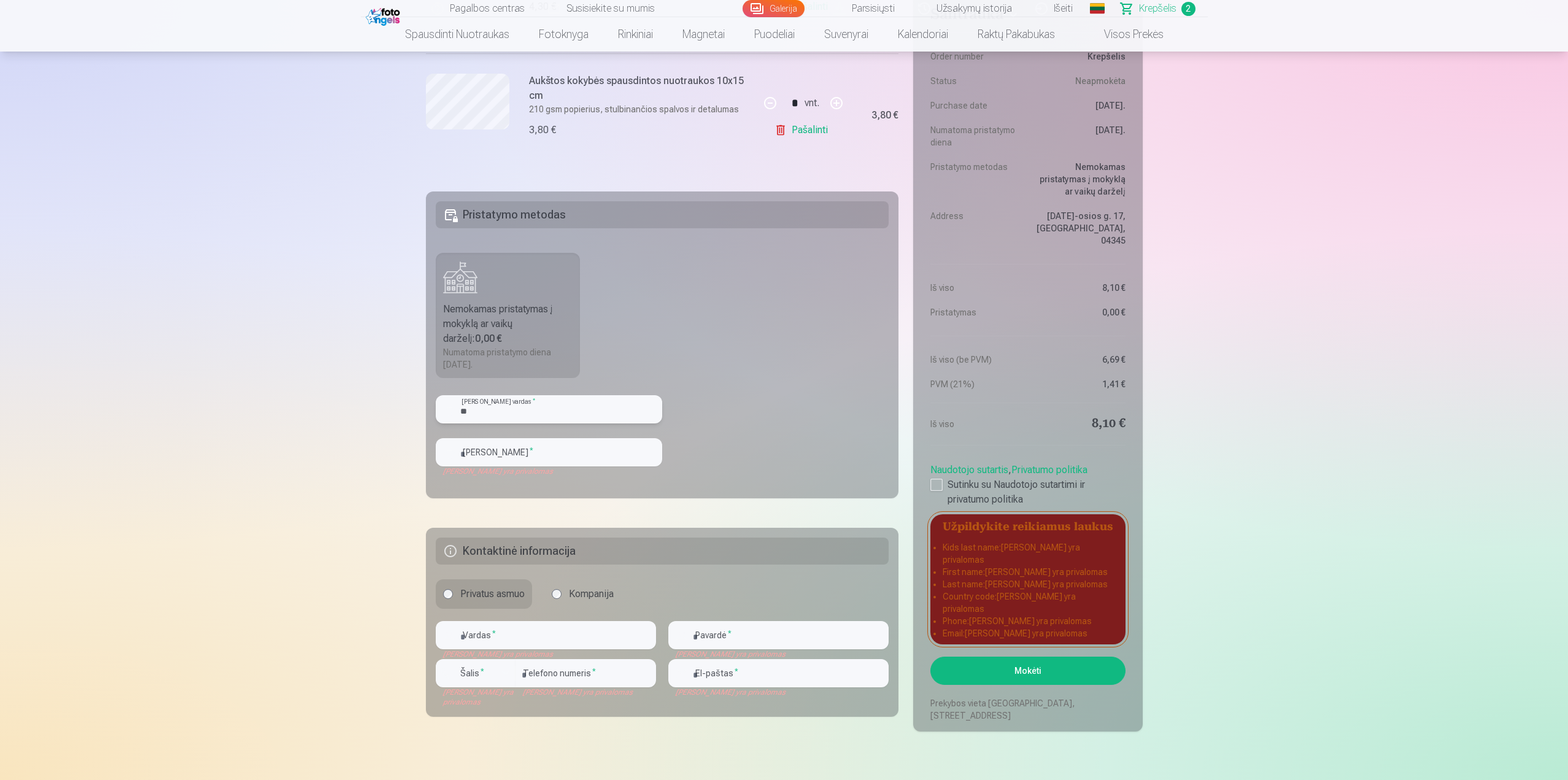
type input "*"
type input "*******"
click at [549, 450] on input "text" at bounding box center [549, 452] width 226 height 28
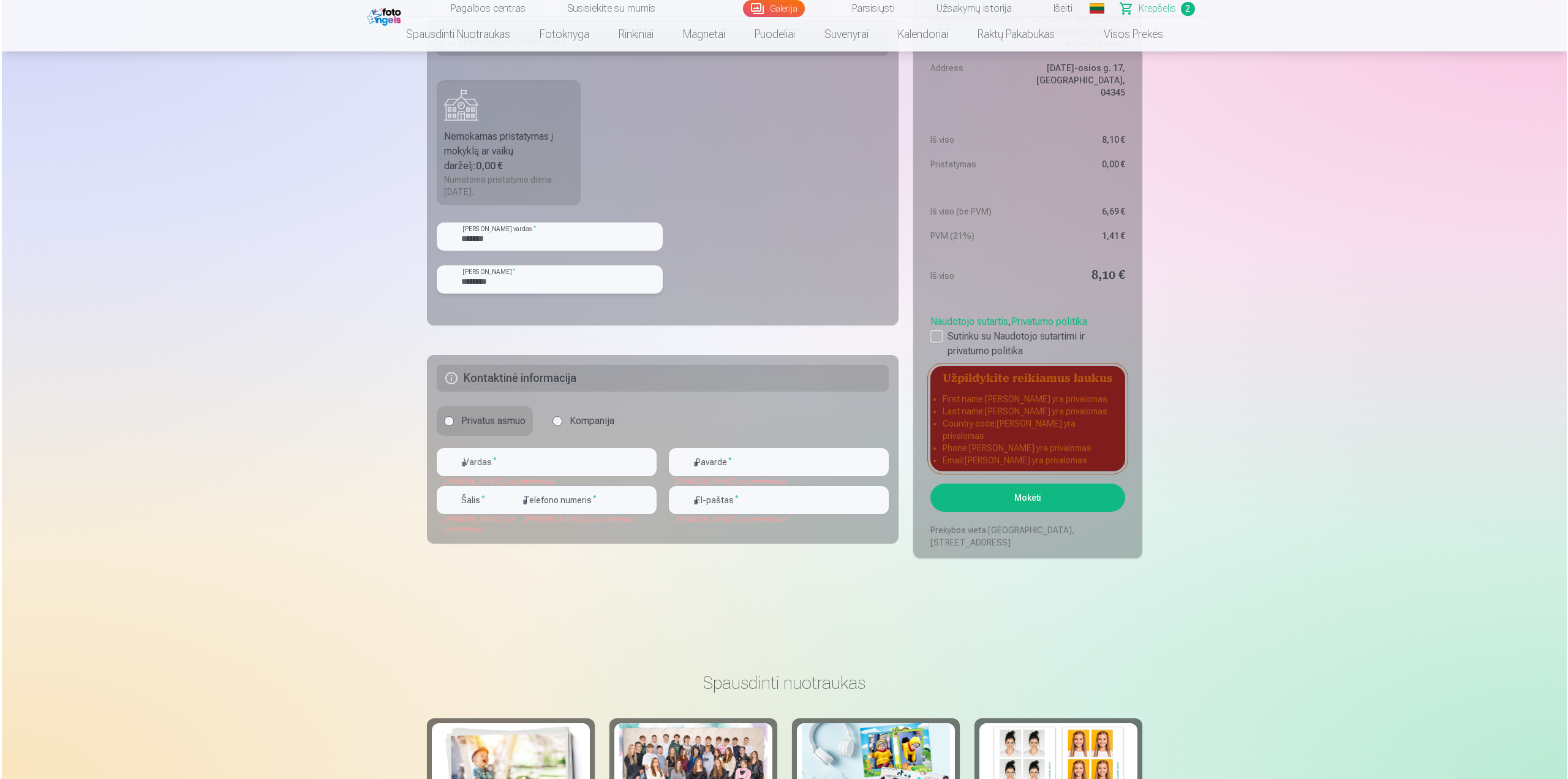
scroll to position [555, 0]
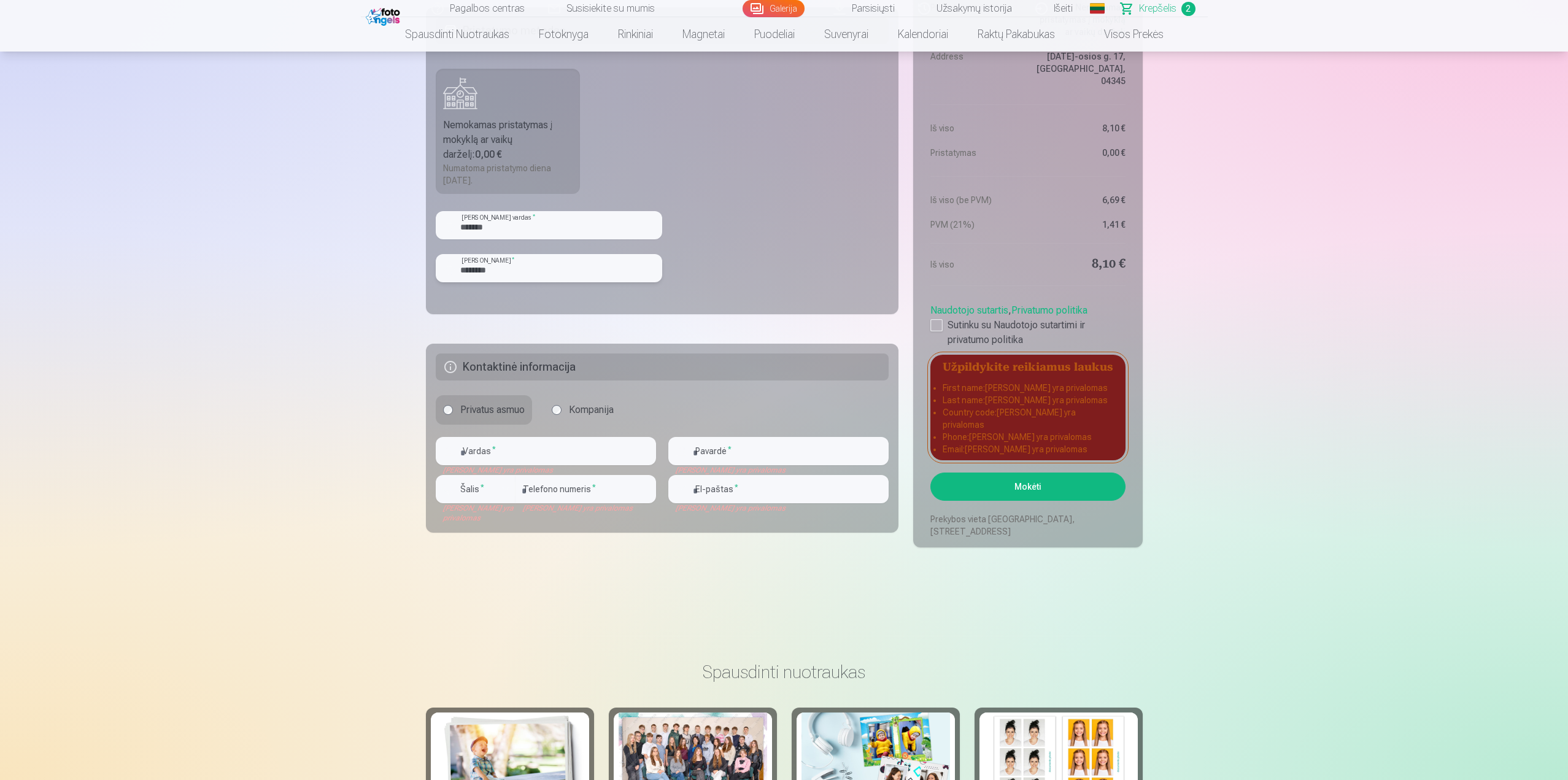
type input "********"
click at [496, 447] on input "text" at bounding box center [546, 450] width 221 height 28
type input "*******"
click at [711, 440] on input "text" at bounding box center [779, 450] width 221 height 28
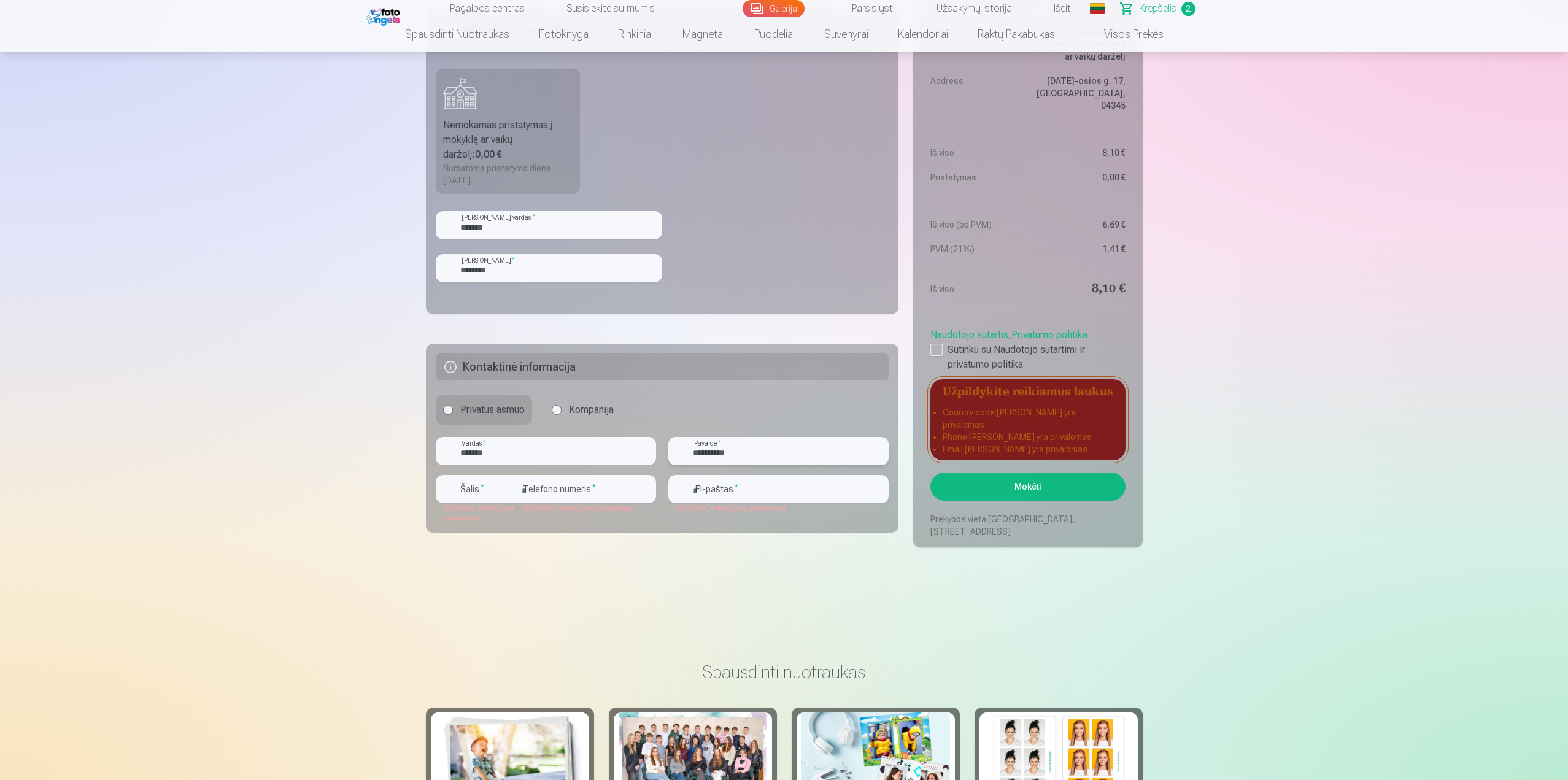
type input "**********"
click at [500, 493] on div "button" at bounding box center [506, 489] width 15 height 15
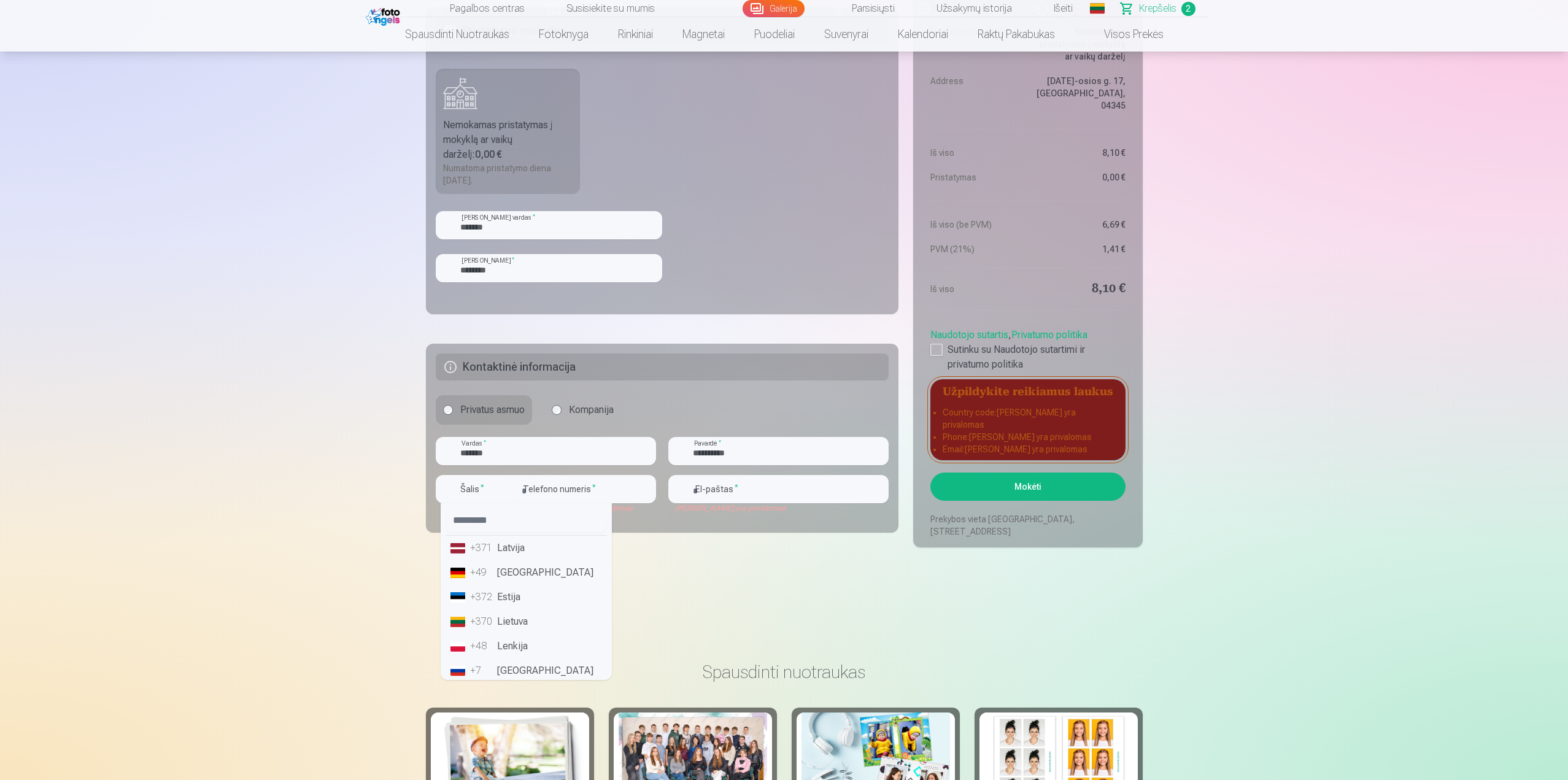
drag, startPoint x: 524, startPoint y: 617, endPoint x: 545, endPoint y: 576, distance: 46.1
click at [524, 618] on li "+370 Lietuva" at bounding box center [526, 621] width 161 height 25
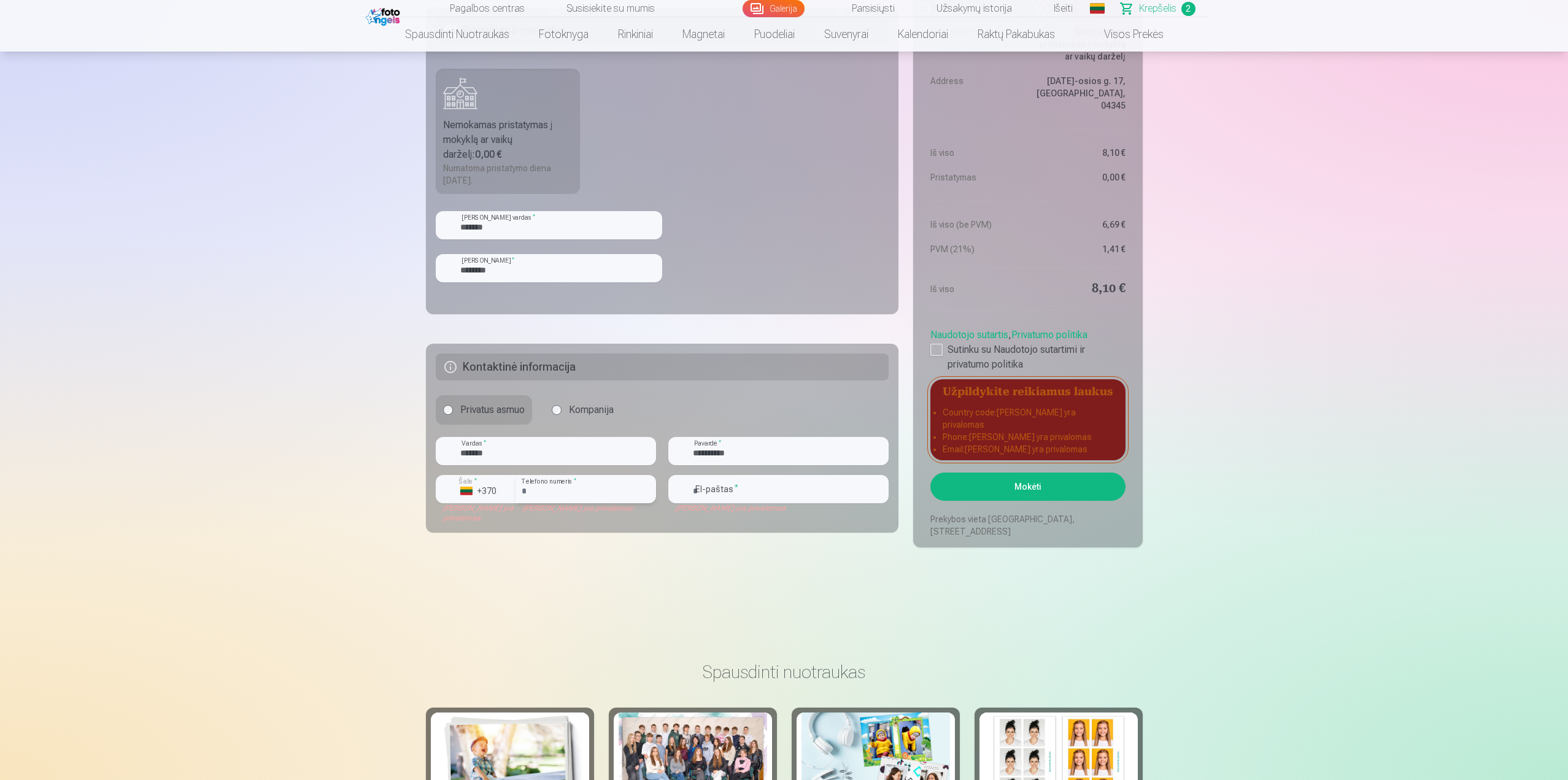
click at [574, 484] on input "number" at bounding box center [586, 488] width 140 height 28
type input "**********"
click at [748, 489] on input "email" at bounding box center [779, 488] width 221 height 28
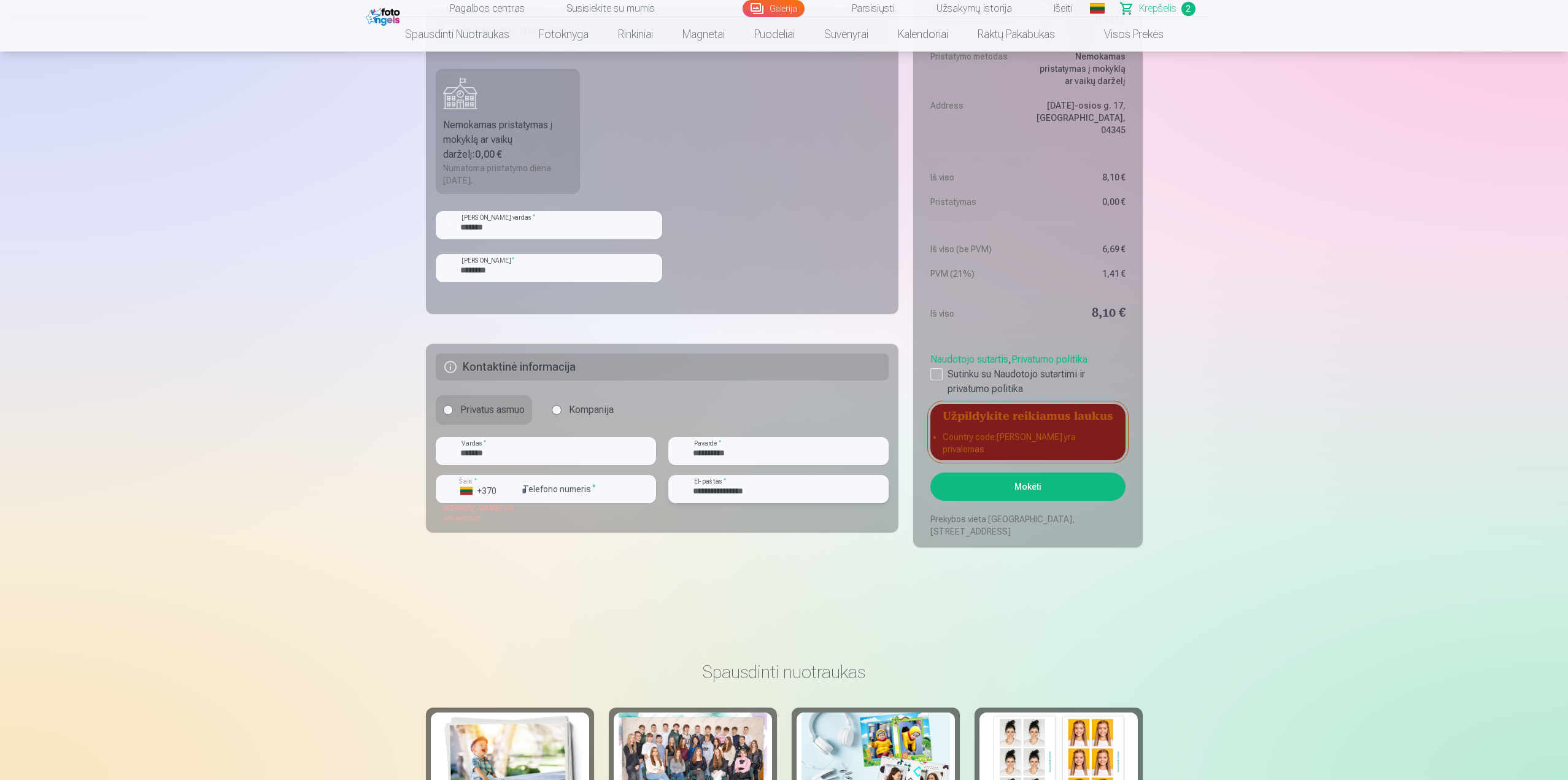
type input "**********"
click at [1046, 485] on button "Mokėti" at bounding box center [1027, 487] width 194 height 28
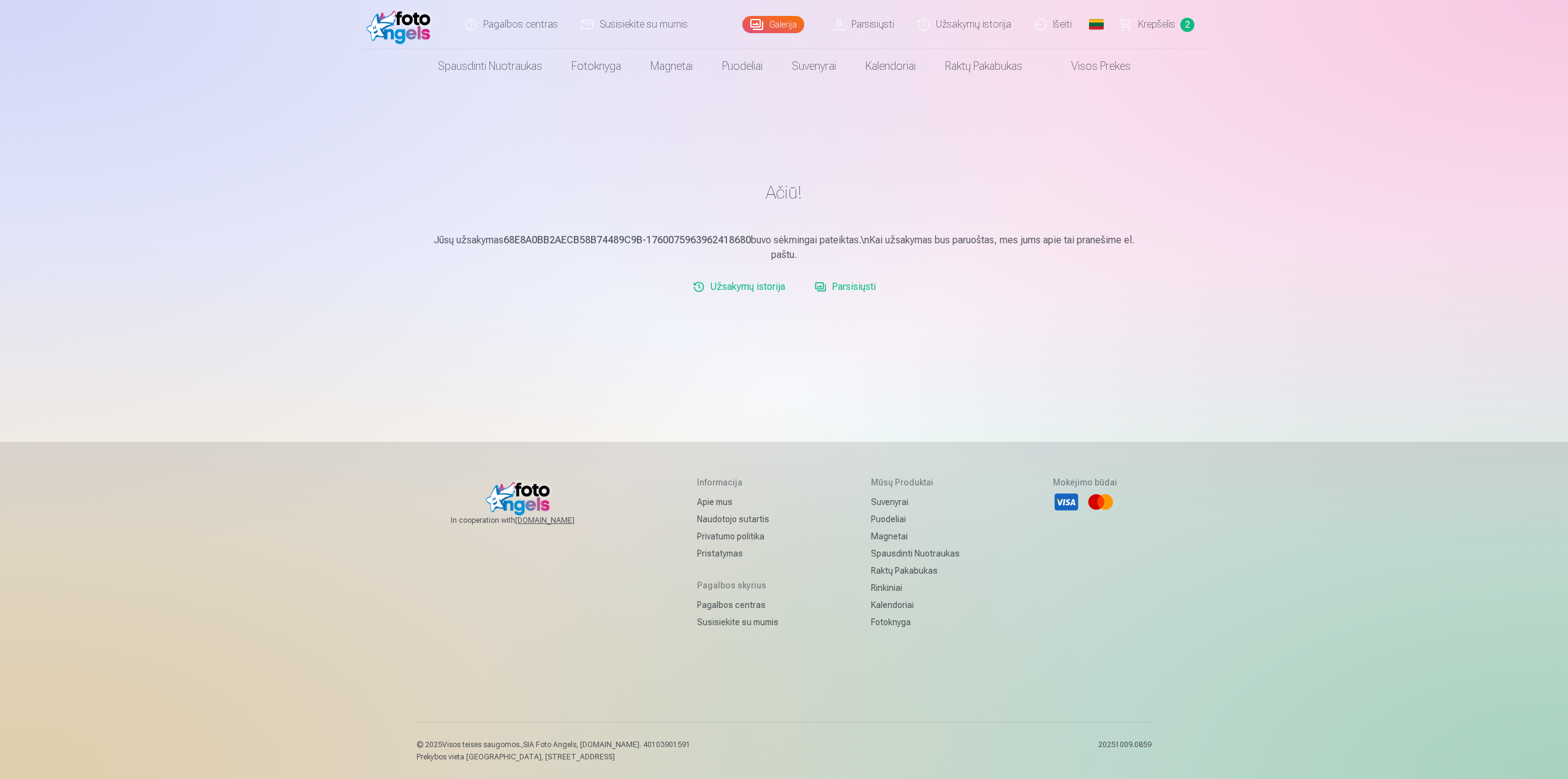
click at [1163, 25] on span "Krepšelis" at bounding box center [1156, 25] width 37 height 15
